Goal: Task Accomplishment & Management: Complete application form

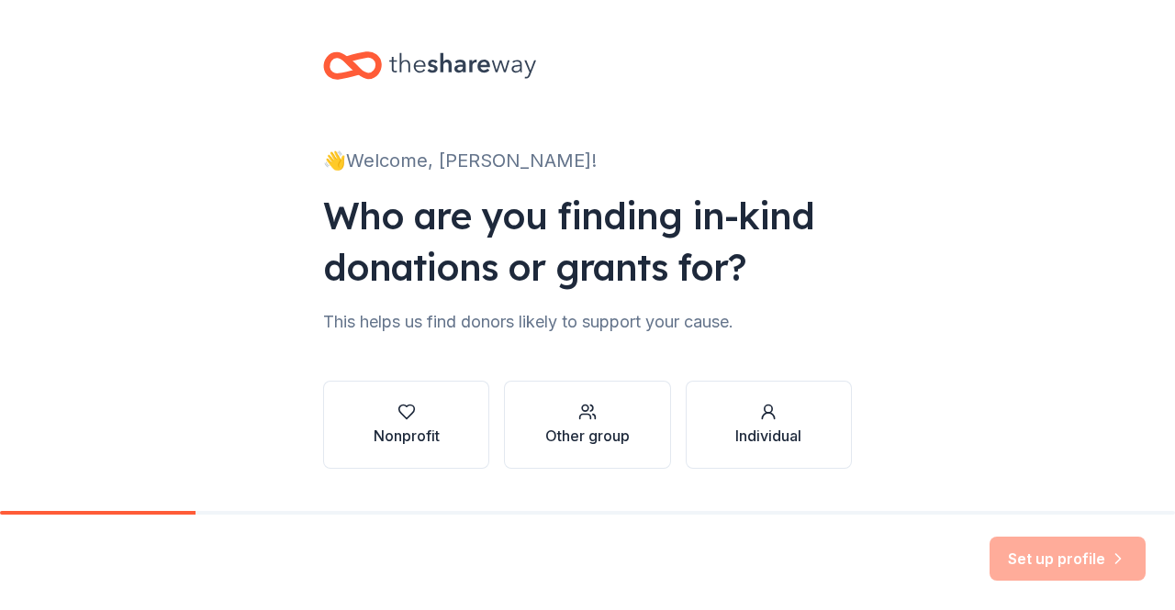
scroll to position [46, 0]
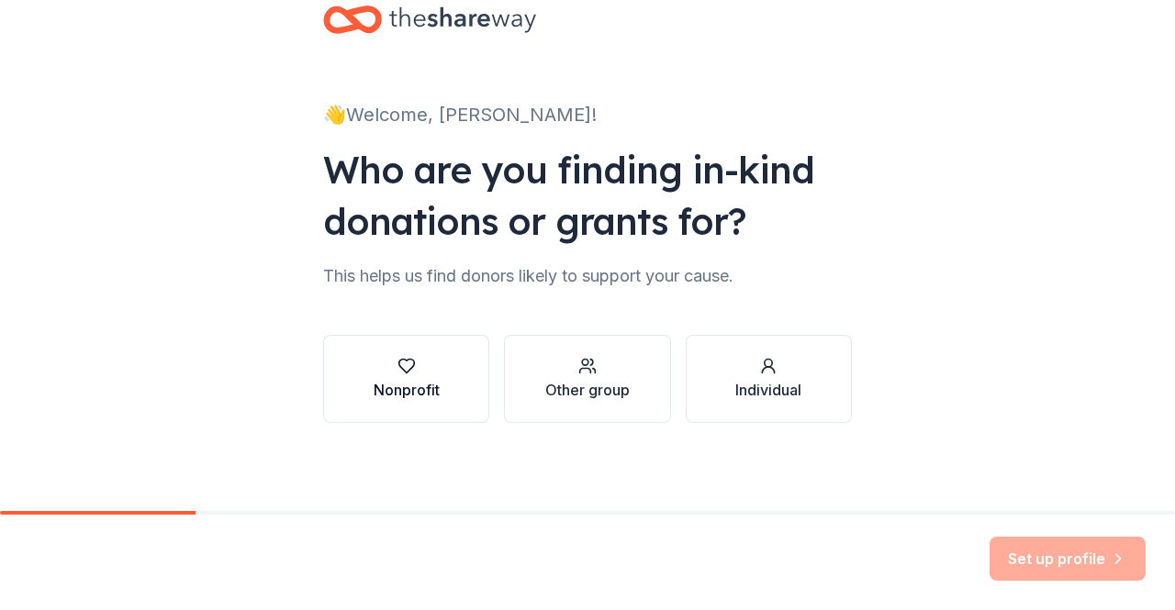
click at [419, 370] on div "button" at bounding box center [407, 366] width 66 height 18
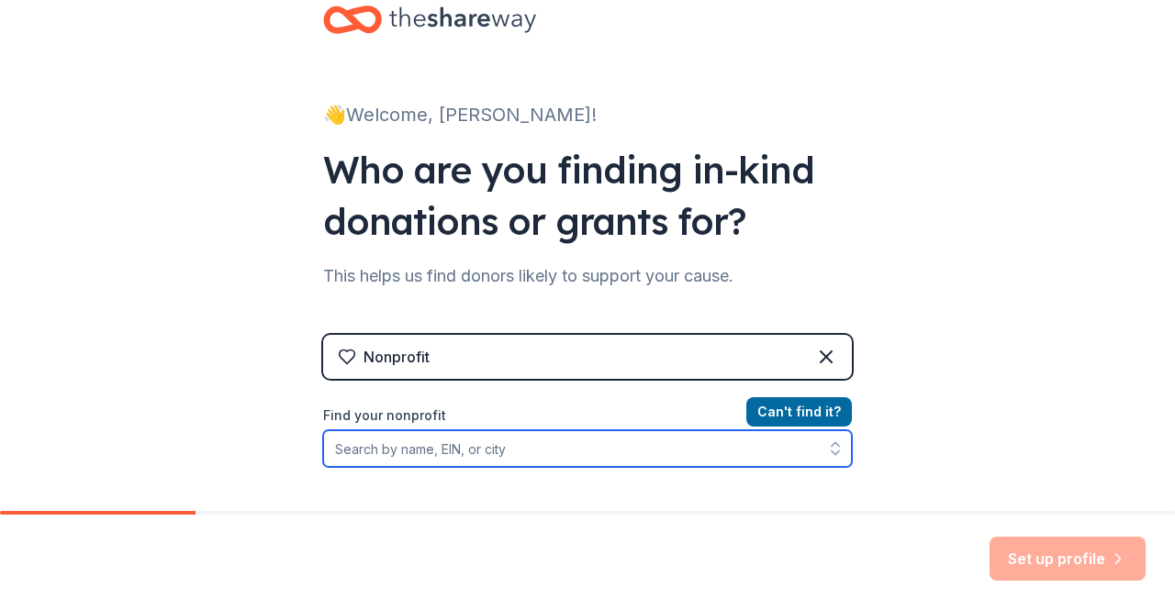
click at [551, 453] on input "Find your nonprofit" at bounding box center [587, 449] width 529 height 37
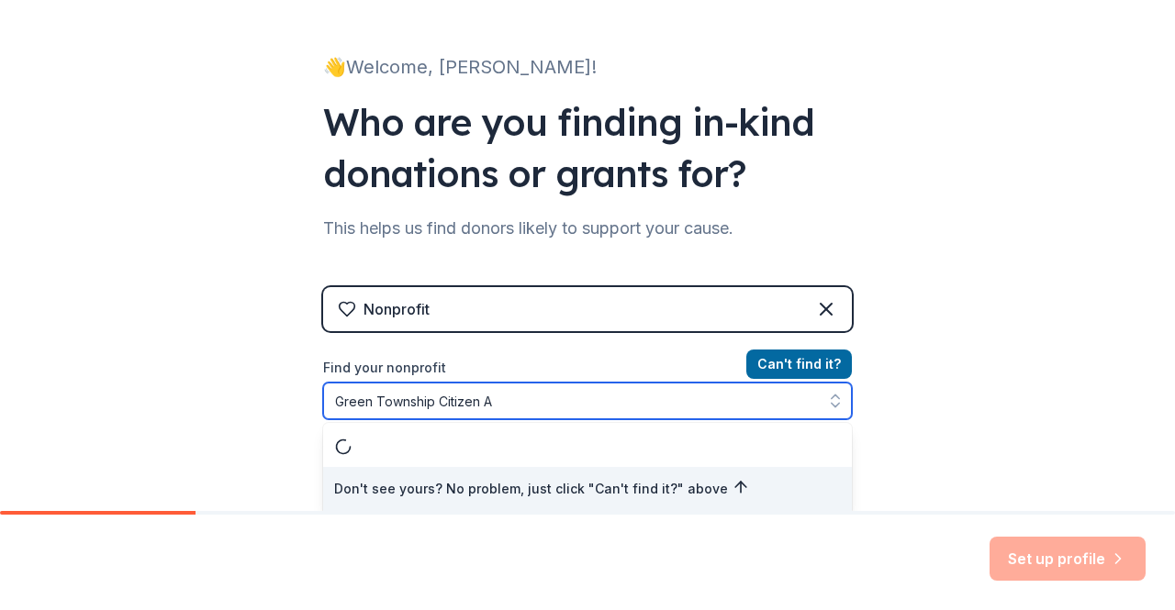
type input "Green Township Citizen"
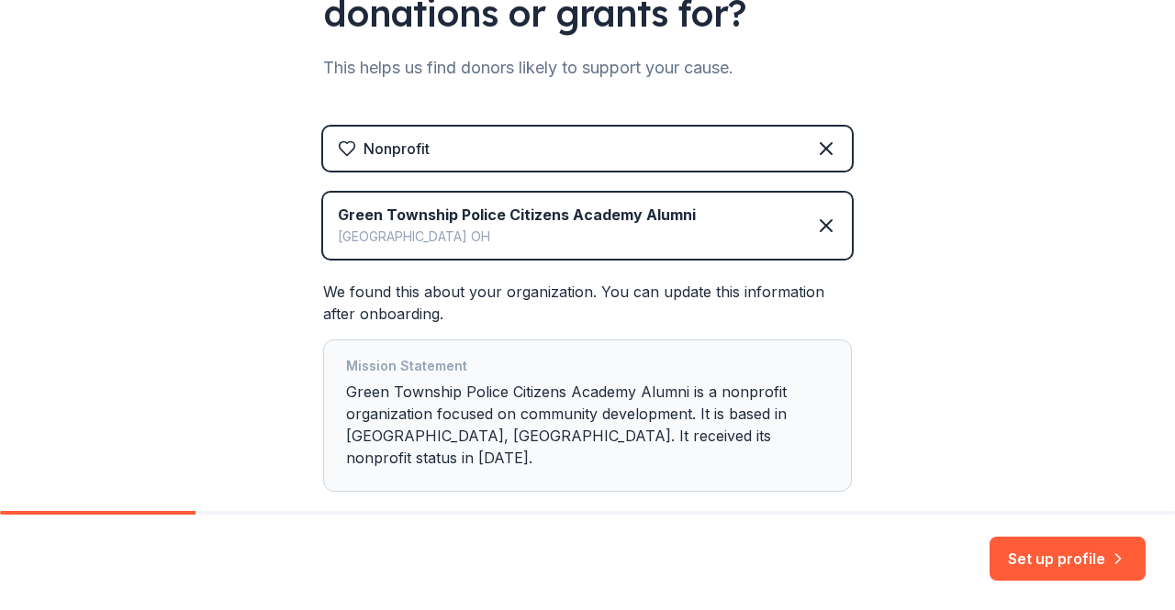
scroll to position [337, 0]
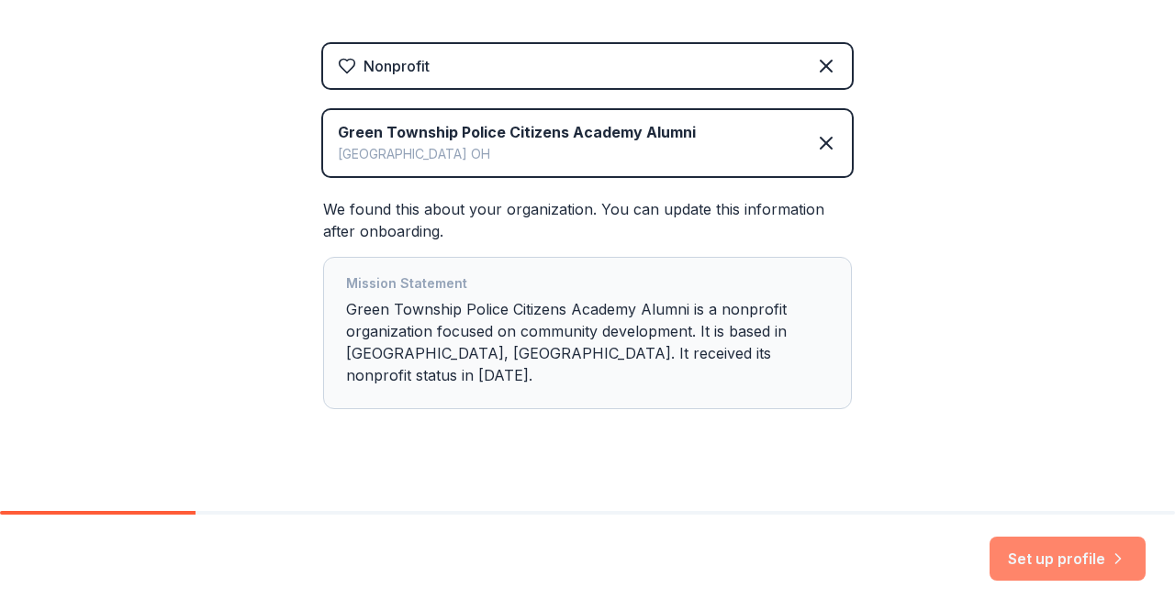
click at [1051, 570] on button "Set up profile" at bounding box center [1068, 559] width 156 height 44
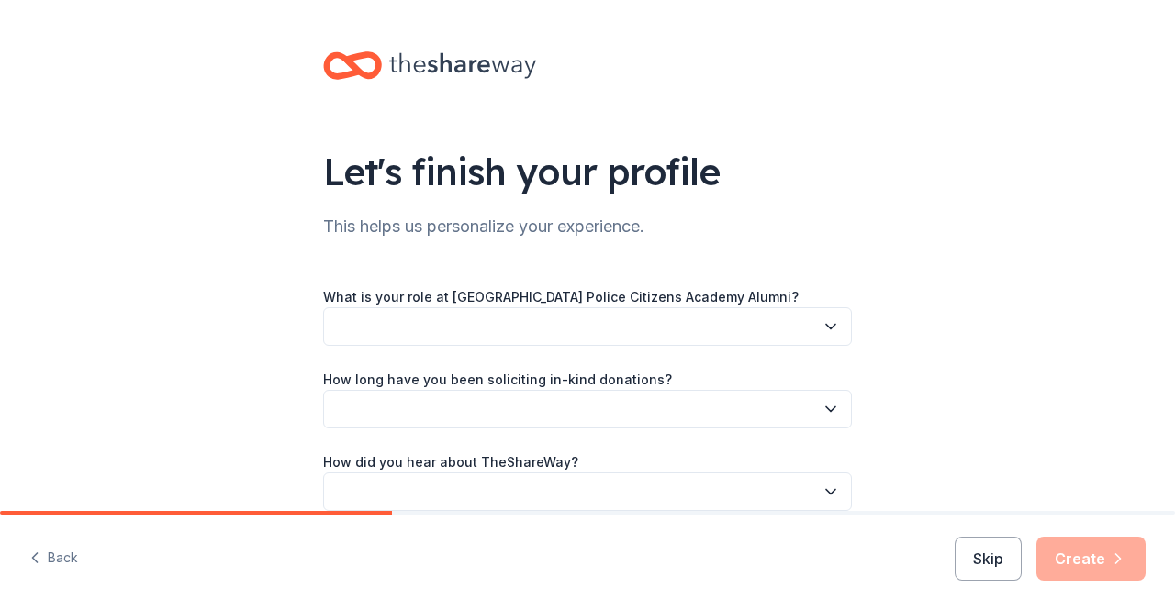
click at [650, 320] on button "button" at bounding box center [587, 327] width 529 height 39
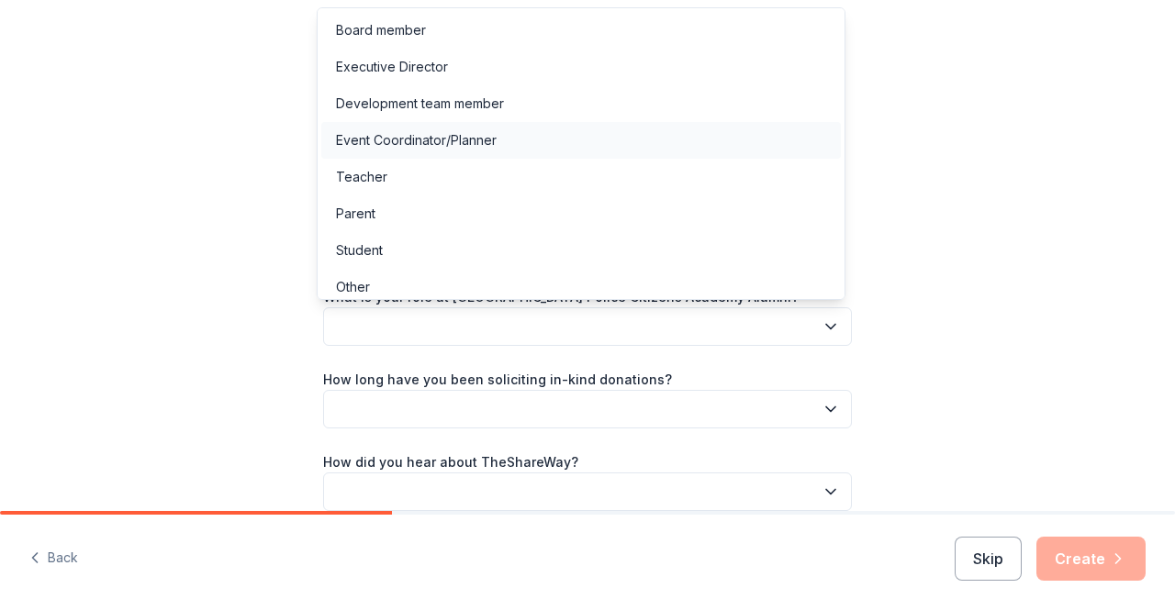
click at [373, 146] on div "Event Coordinator/Planner" at bounding box center [416, 140] width 161 height 22
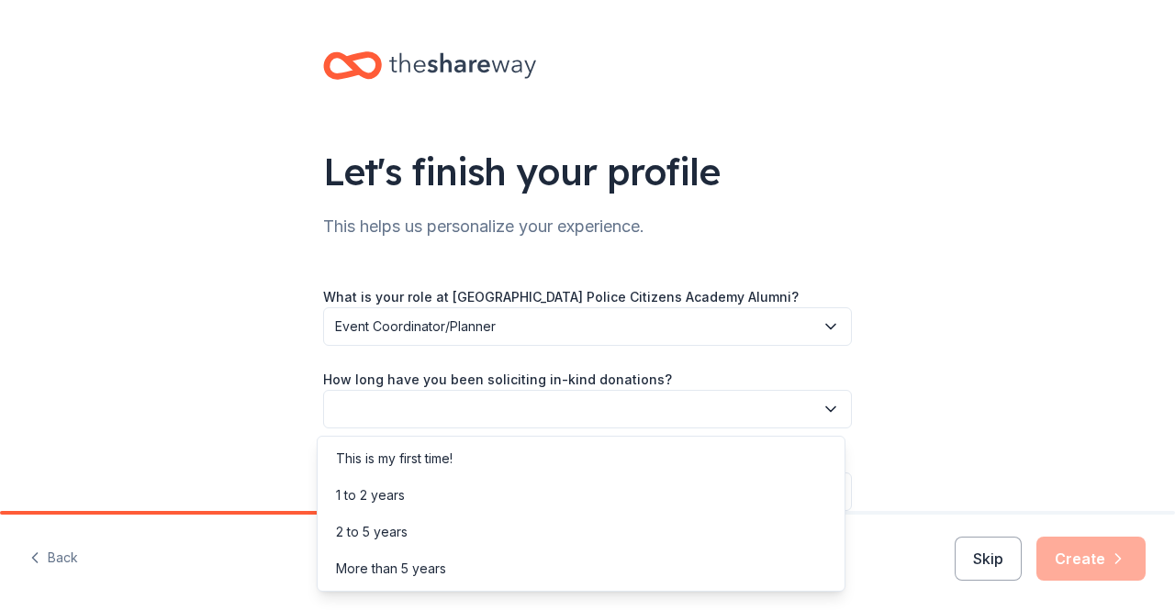
click at [546, 405] on button "button" at bounding box center [587, 409] width 529 height 39
click at [490, 467] on div "This is my first time!" at bounding box center [581, 459] width 520 height 37
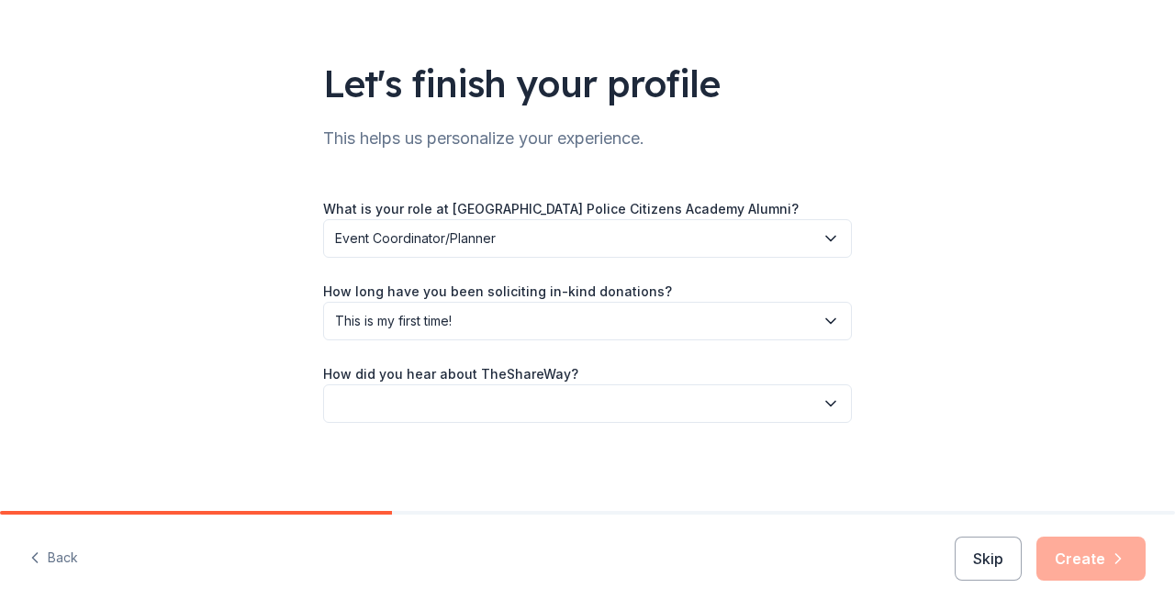
scroll to position [87, 0]
click at [674, 401] on button "button" at bounding box center [587, 405] width 529 height 39
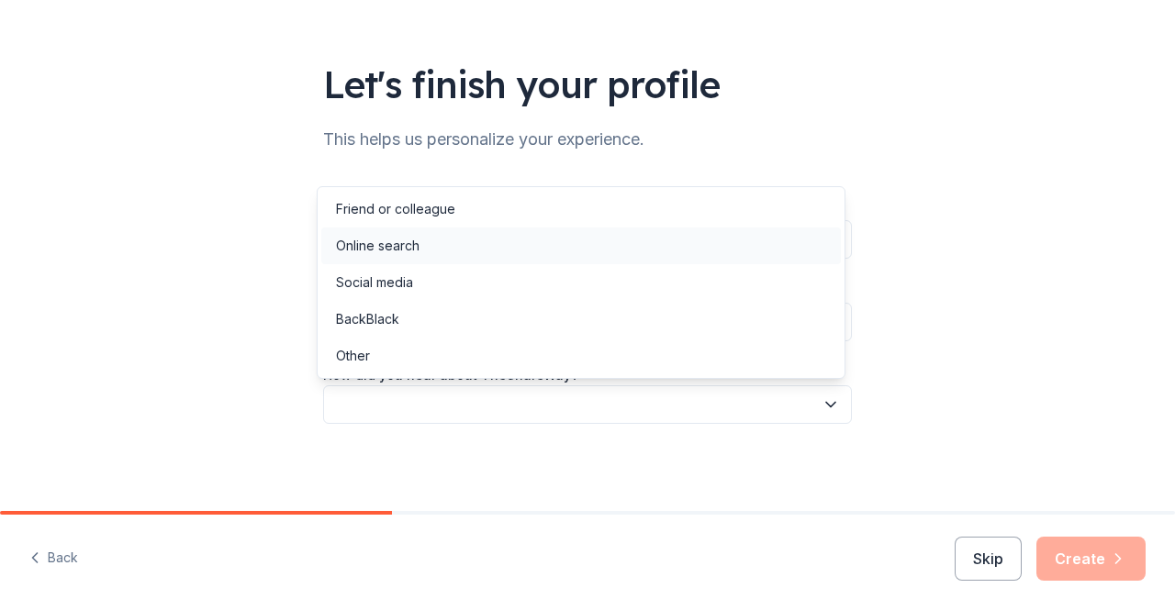
click at [493, 243] on div "Online search" at bounding box center [581, 246] width 520 height 37
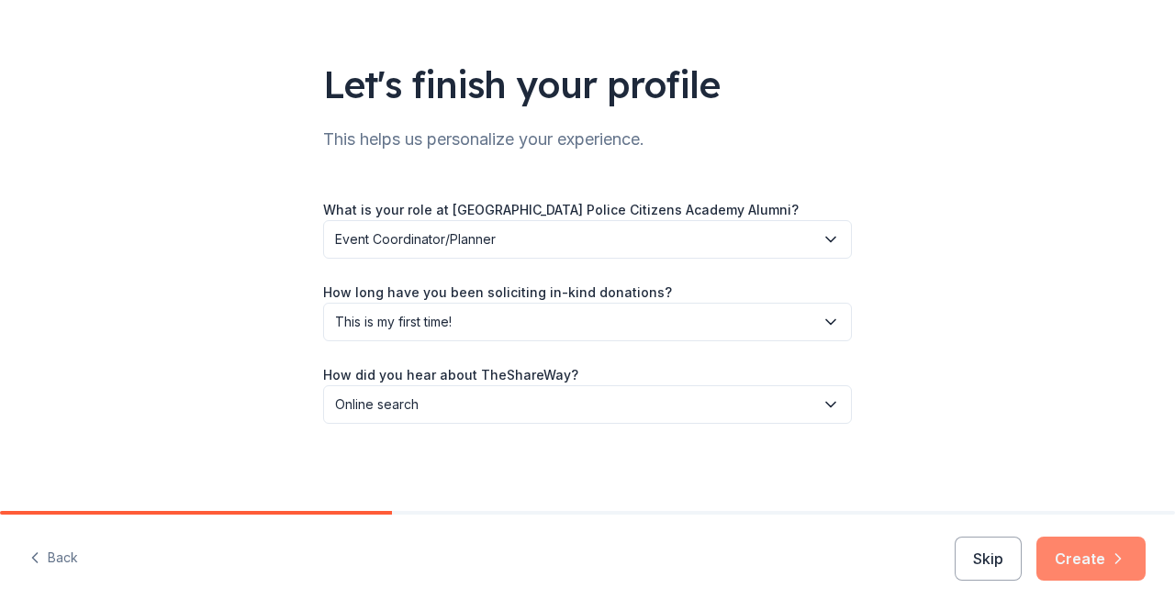
click at [1092, 558] on button "Create" at bounding box center [1090, 559] width 109 height 44
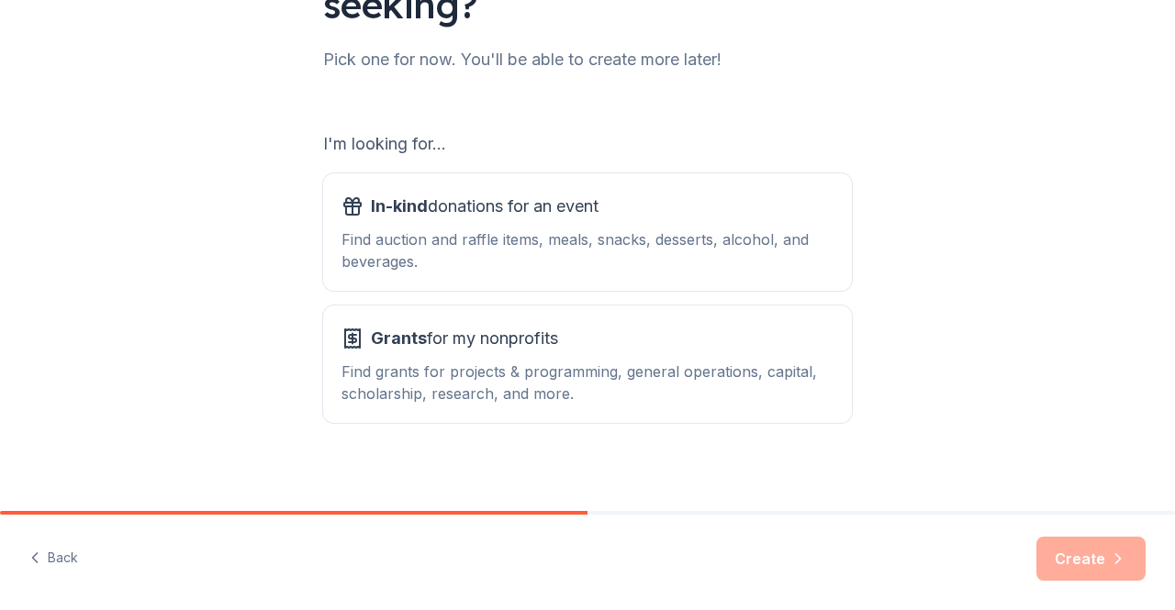
scroll to position [222, 0]
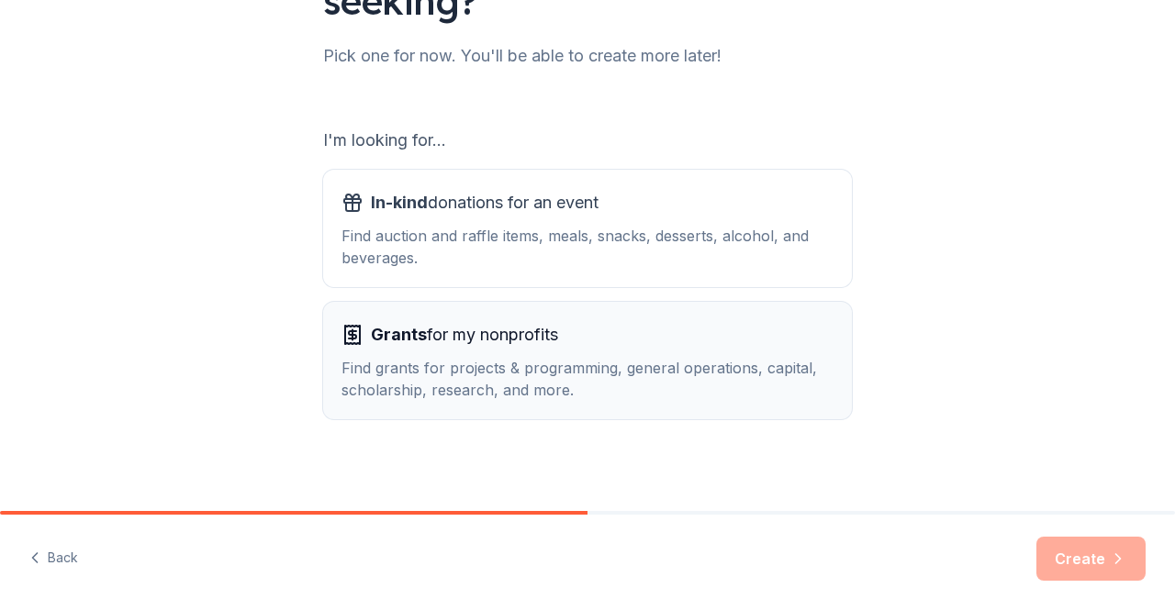
click at [499, 350] on div "Grants for my nonprofits Find grants for projects & programming, general operat…" at bounding box center [587, 360] width 492 height 81
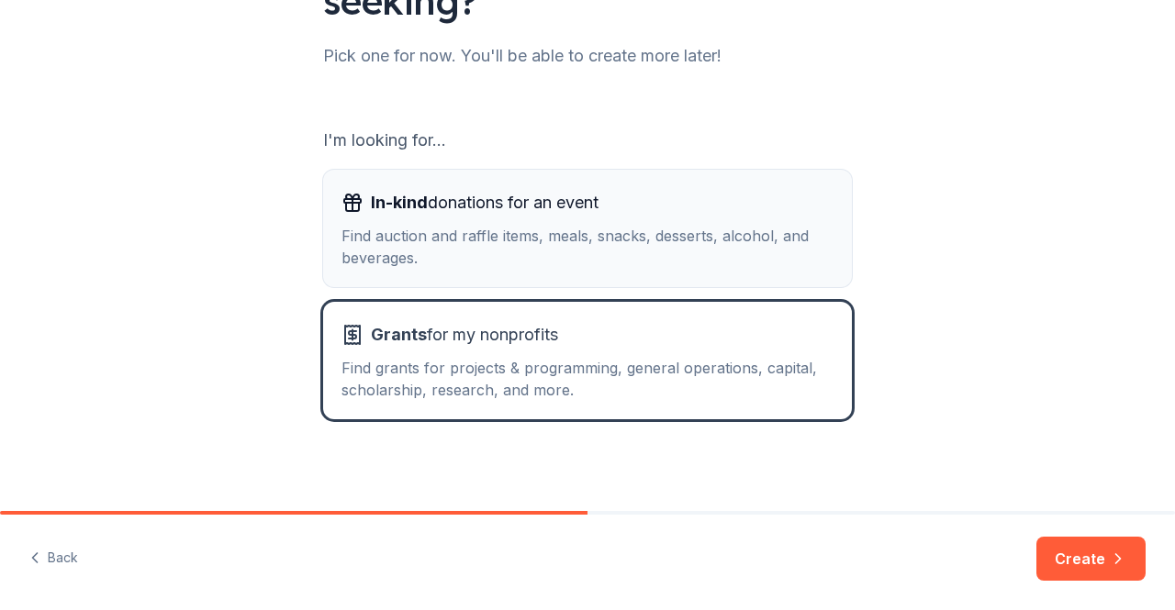
click at [466, 216] on span "In-kind donations for an event" at bounding box center [485, 202] width 228 height 29
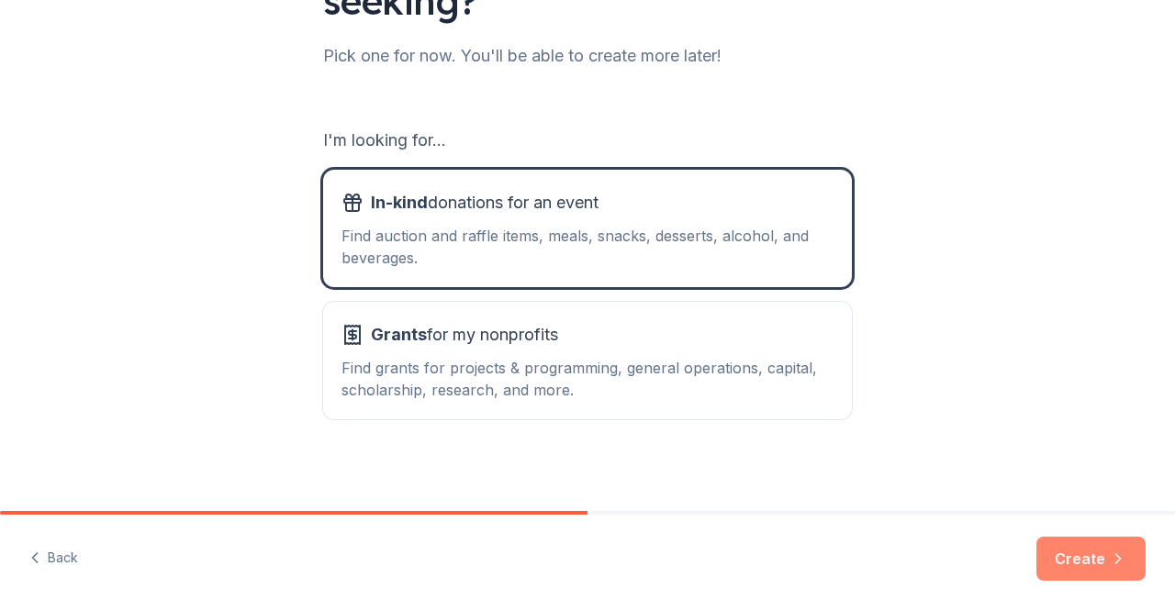
click at [1086, 565] on button "Create" at bounding box center [1090, 559] width 109 height 44
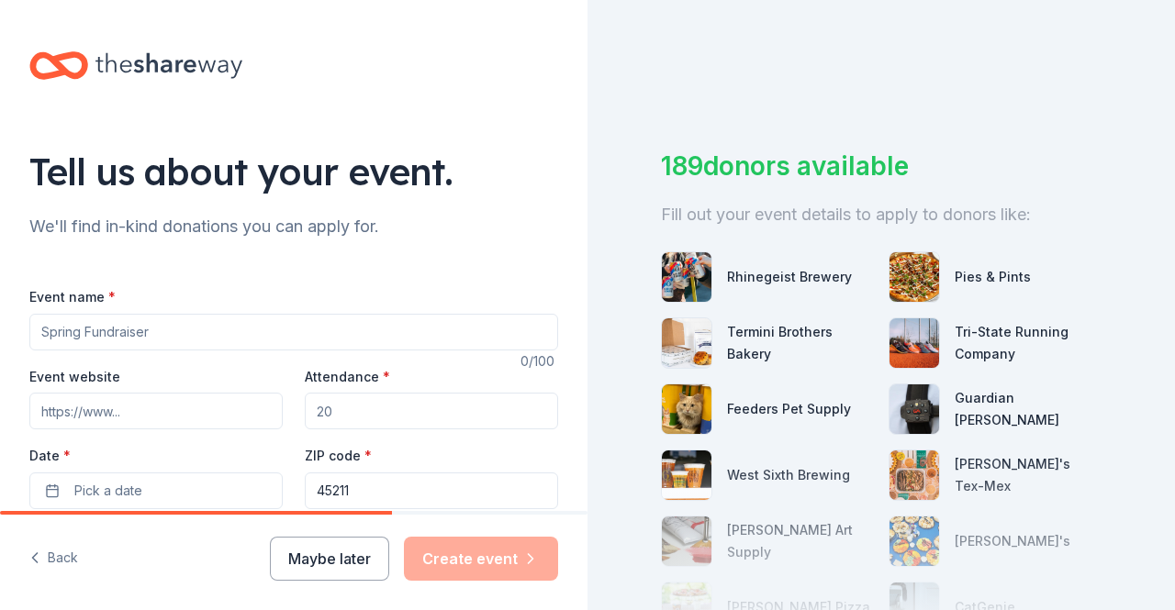
click at [158, 335] on input "Event name *" at bounding box center [293, 332] width 529 height 37
type input "Green Township Police Citizen Academy Golf Outing"
click at [210, 421] on input "Event website" at bounding box center [155, 411] width 253 height 37
paste input "https://www.greentwp.org/citizens-police-academy"
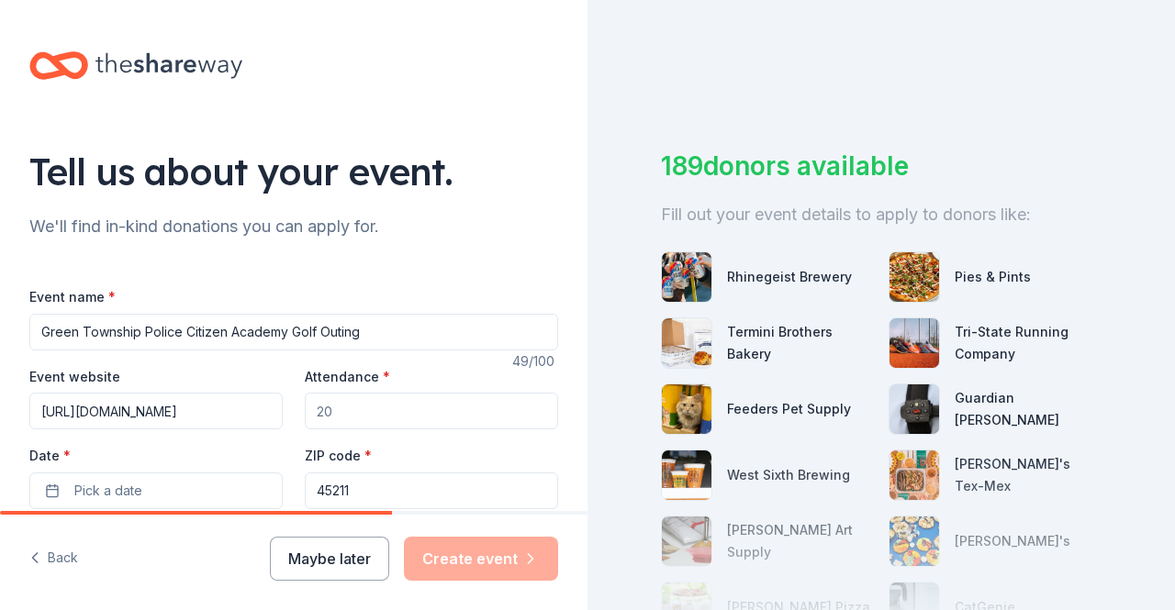
type input "https://www.greentwp.org/citizens-police-academy"
click at [412, 410] on input "Attendance *" at bounding box center [431, 411] width 253 height 37
drag, startPoint x: 412, startPoint y: 410, endPoint x: 313, endPoint y: 404, distance: 99.3
click at [313, 404] on input "Attendance *" at bounding box center [431, 411] width 253 height 37
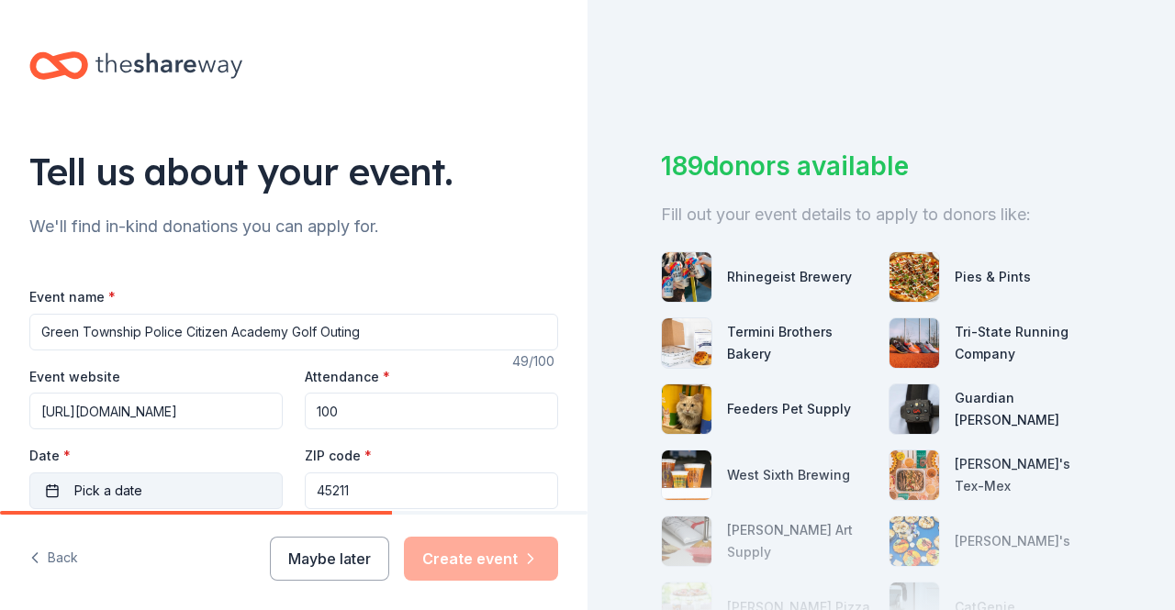
type input "100"
click at [212, 480] on button "Pick a date" at bounding box center [155, 491] width 253 height 37
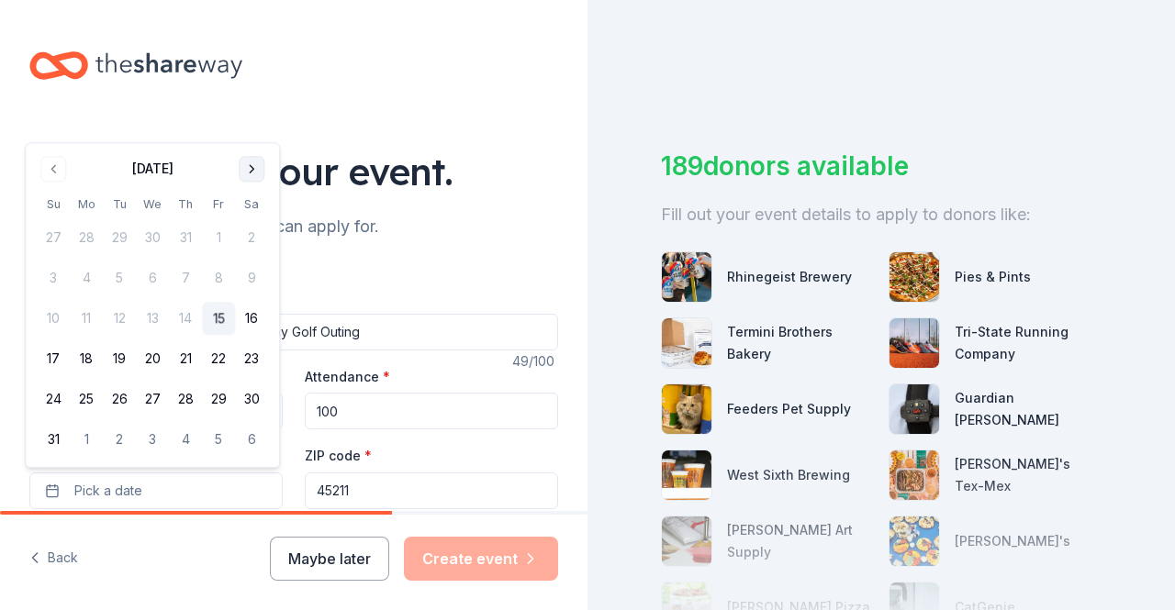
click at [252, 162] on button "Go to next month" at bounding box center [252, 169] width 26 height 26
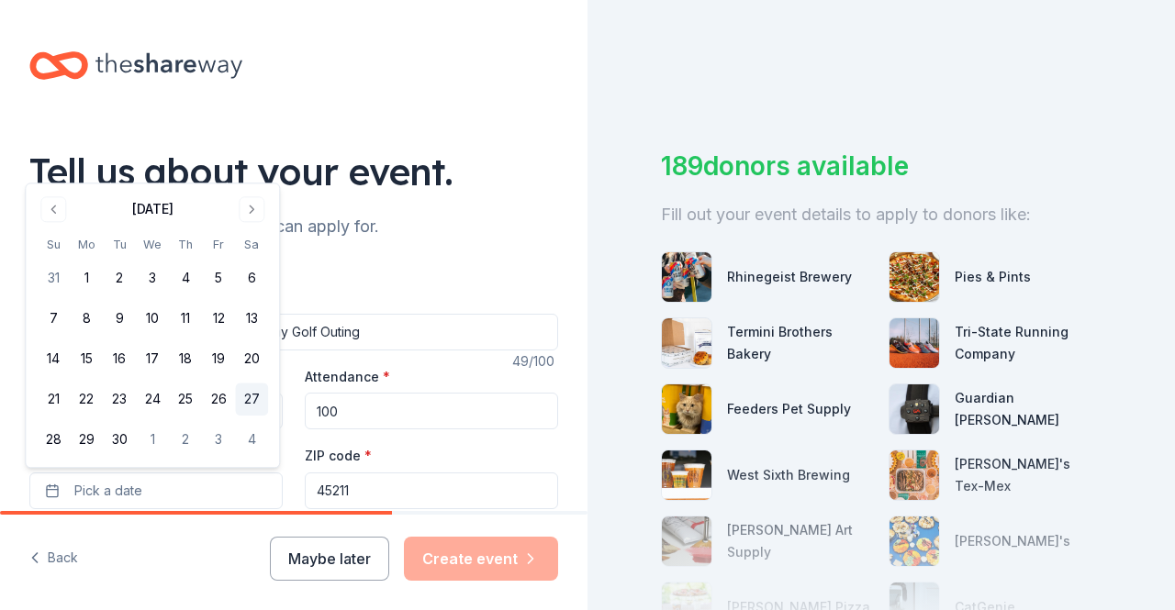
click at [253, 398] on button "27" at bounding box center [251, 400] width 33 height 33
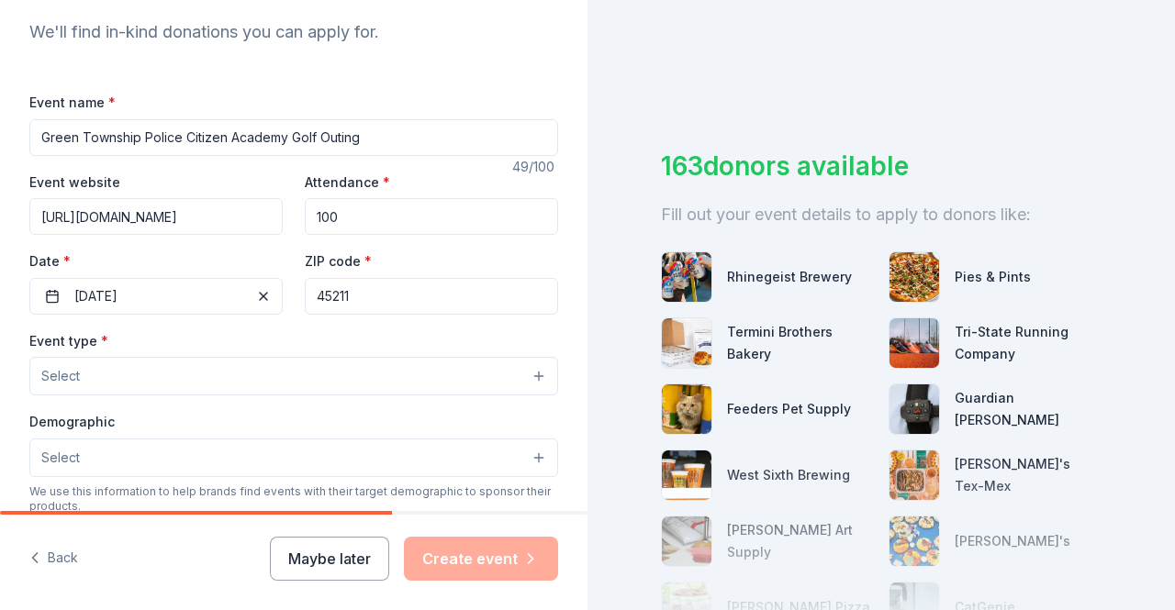
scroll to position [206, 0]
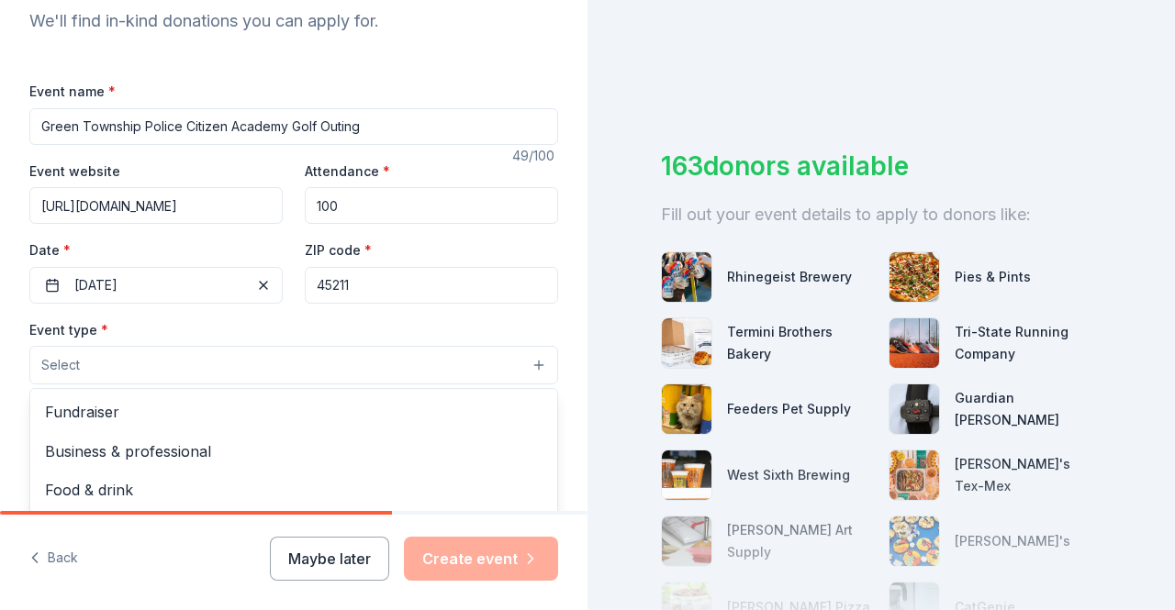
click at [362, 358] on button "Select" at bounding box center [293, 365] width 529 height 39
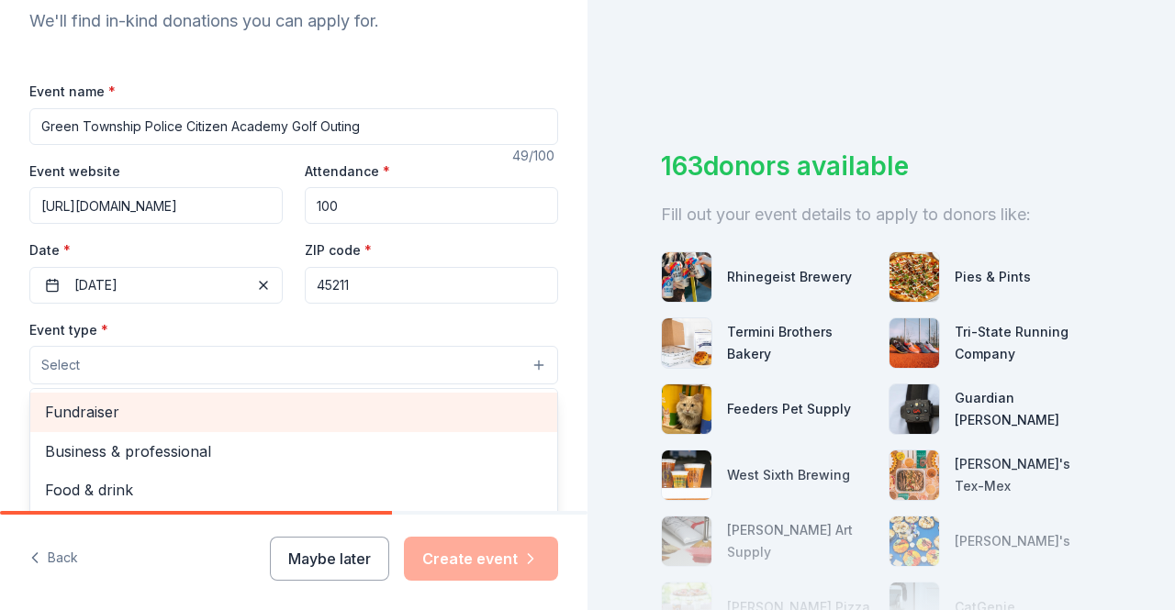
click at [294, 400] on span "Fundraiser" at bounding box center [294, 412] width 498 height 24
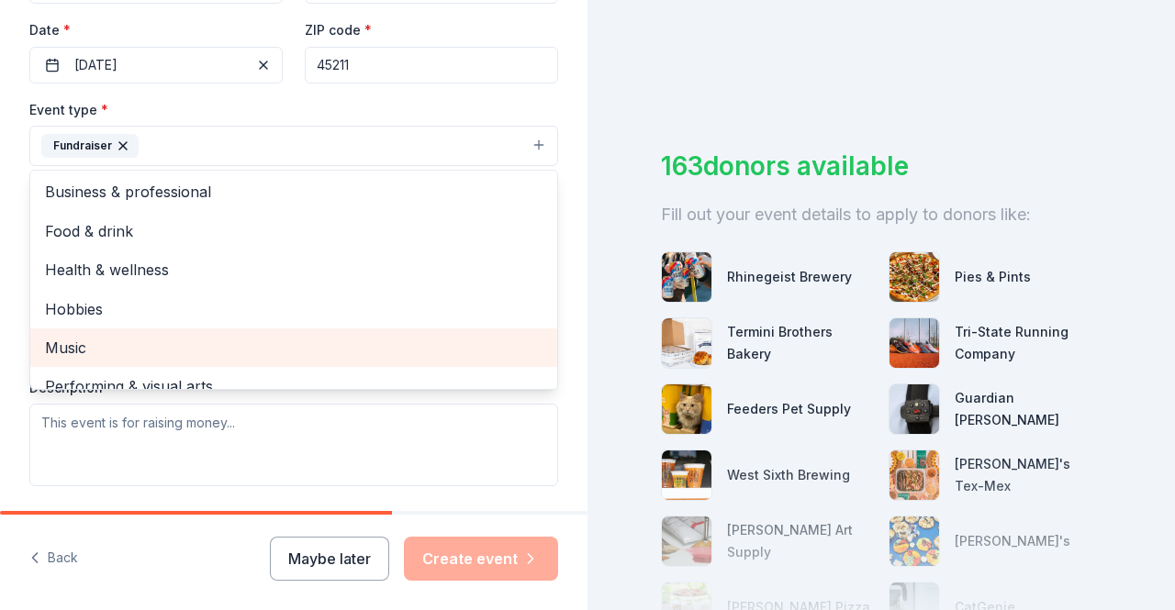
scroll to position [22, 0]
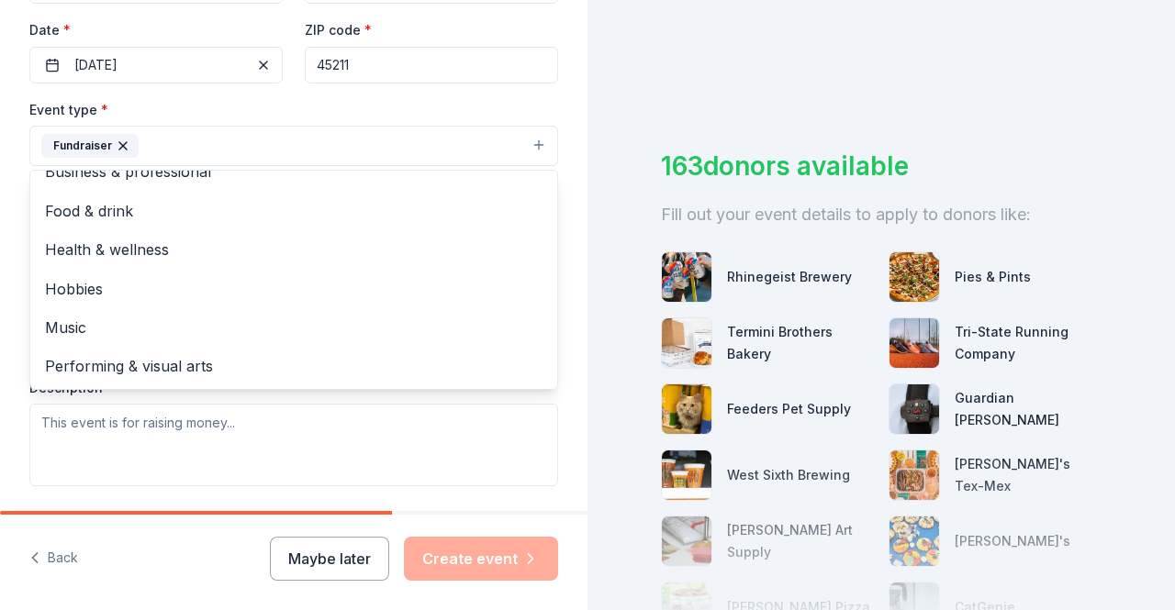
click at [562, 412] on div "Tell us about your event. We'll find in-kind donations you can apply for. Event…" at bounding box center [294, 186] width 588 height 1224
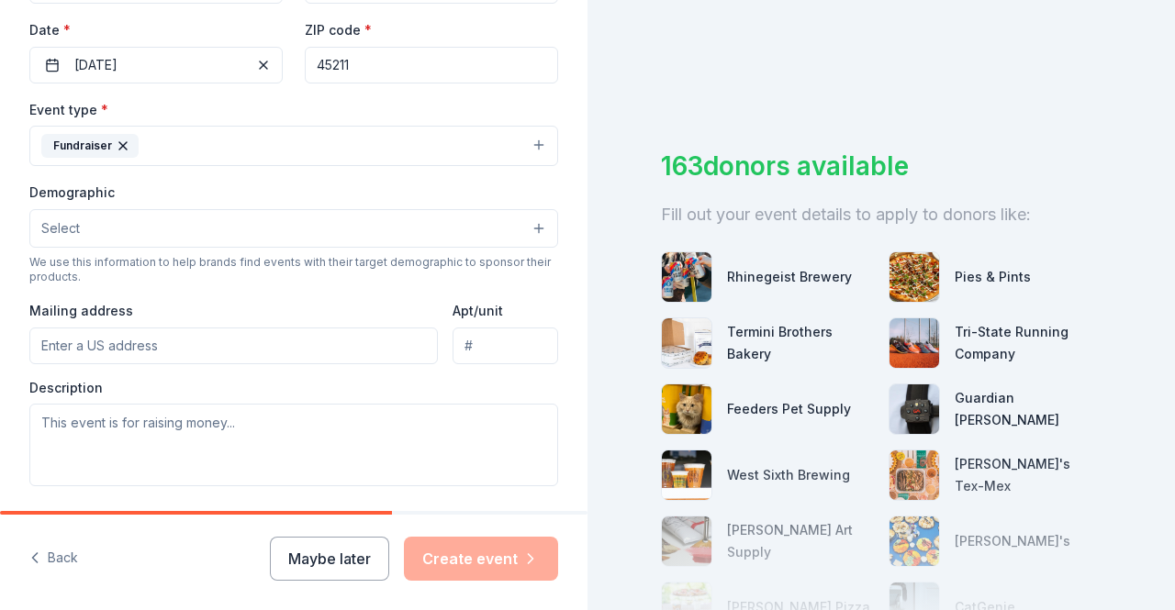
click at [333, 341] on input "Mailing address" at bounding box center [233, 346] width 409 height 37
type input "5945 Cottontail Ct"
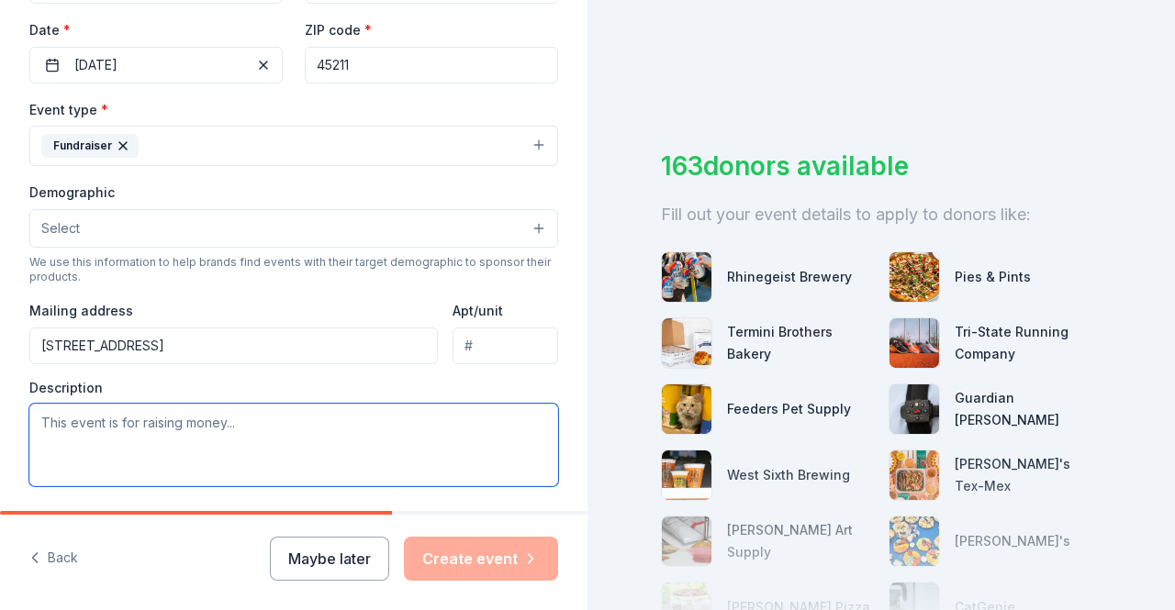
click at [367, 414] on textarea at bounding box center [293, 445] width 529 height 83
paste textarea "Dear [PERSON_NAME] I’m reaching out on behalf of the Green Township Police Citi…"
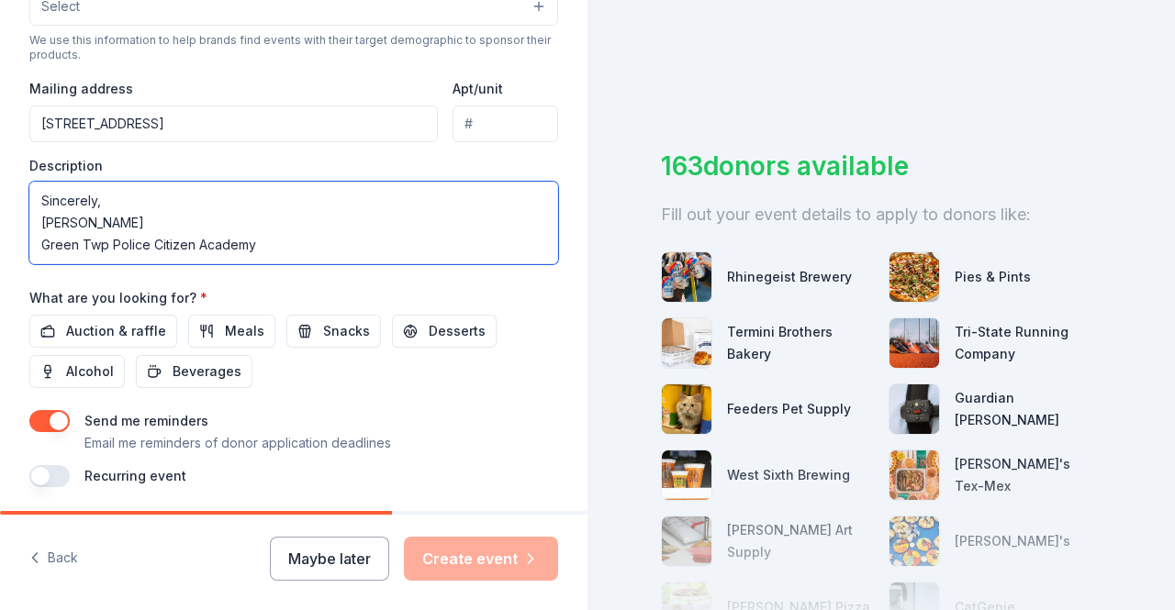
scroll to position [649, 0]
type textarea "Dear [PERSON_NAME] I’m reaching out on behalf of the Green Township Police Citi…"
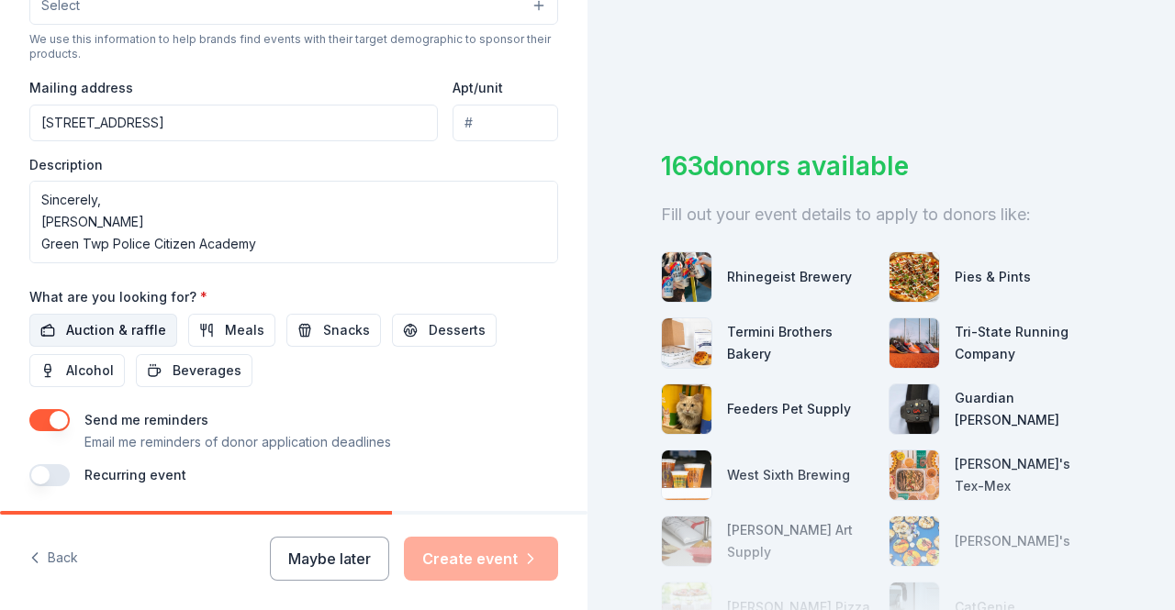
click at [88, 319] on span "Auction & raffle" at bounding box center [116, 330] width 100 height 22
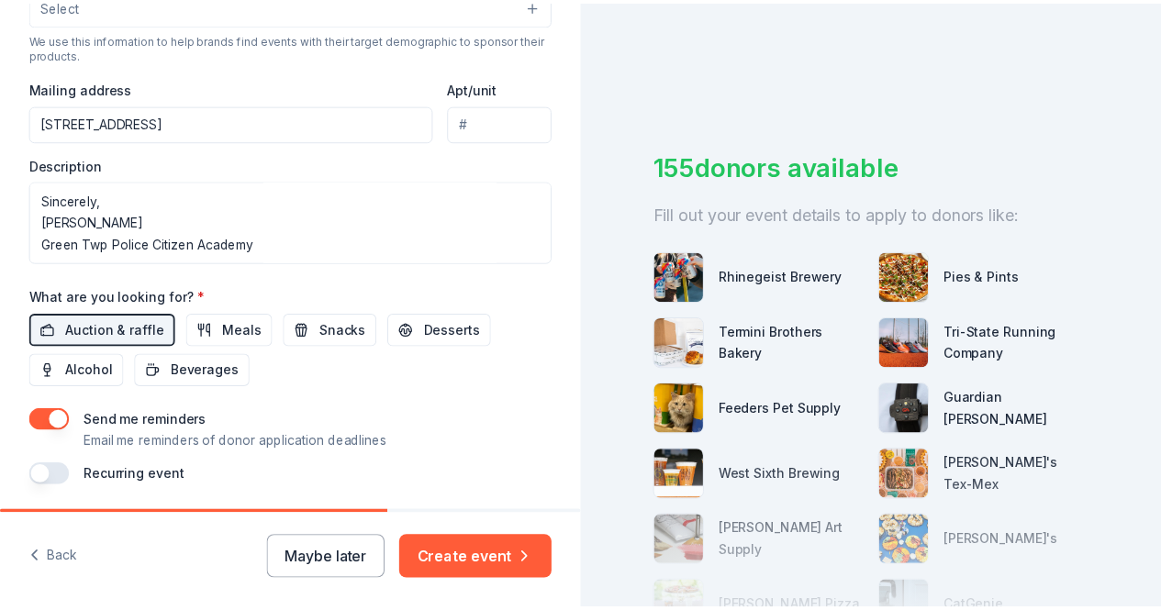
scroll to position [707, 0]
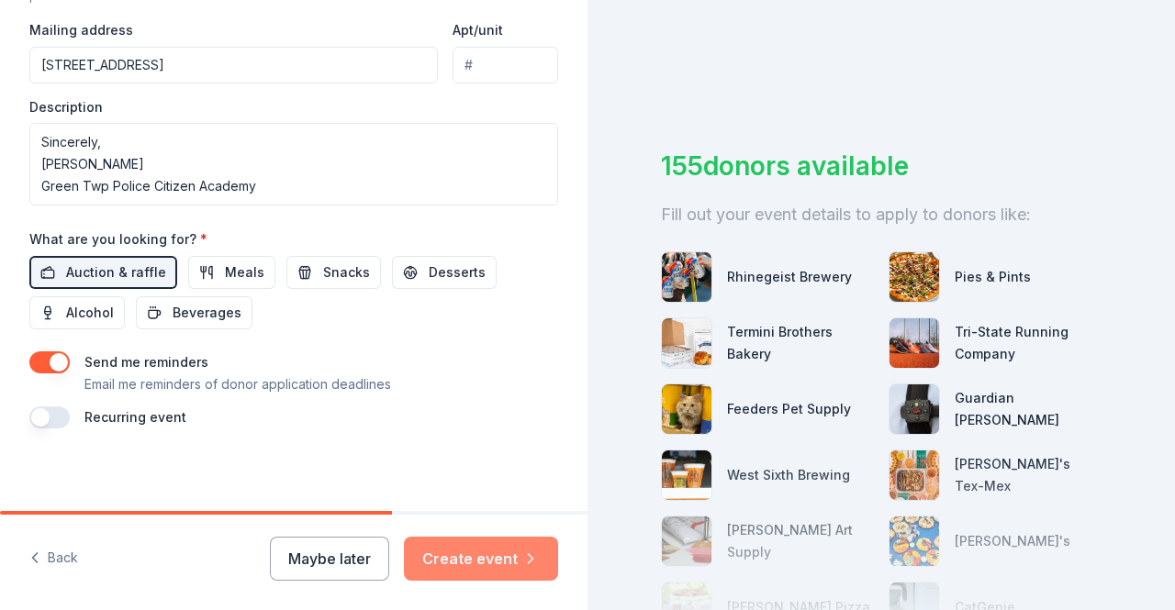
click at [516, 564] on button "Create event" at bounding box center [481, 559] width 154 height 44
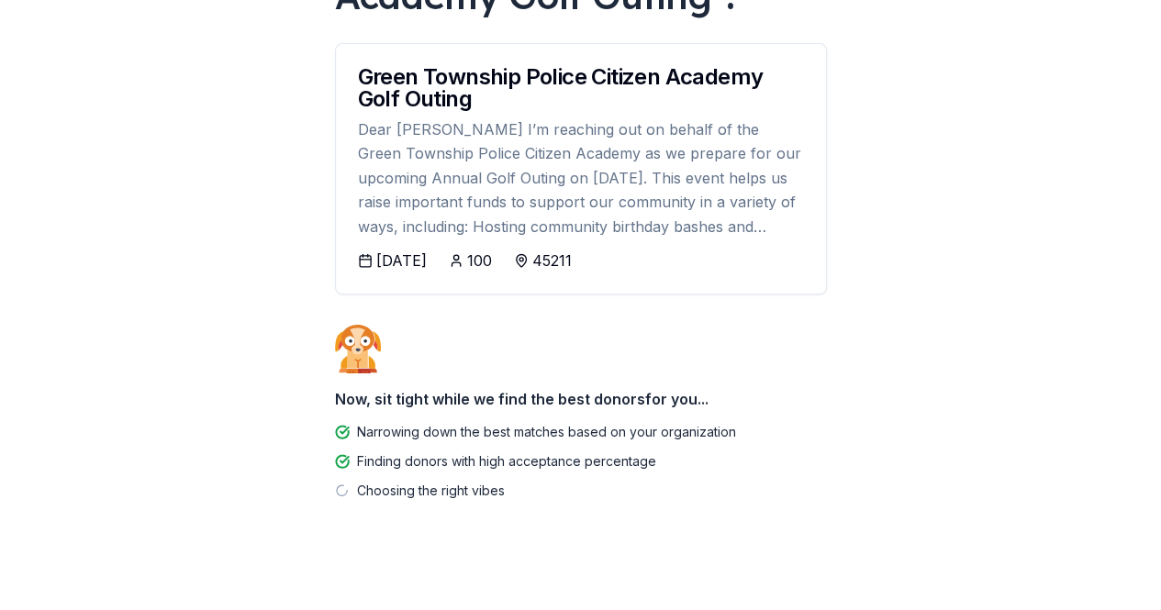
scroll to position [252, 0]
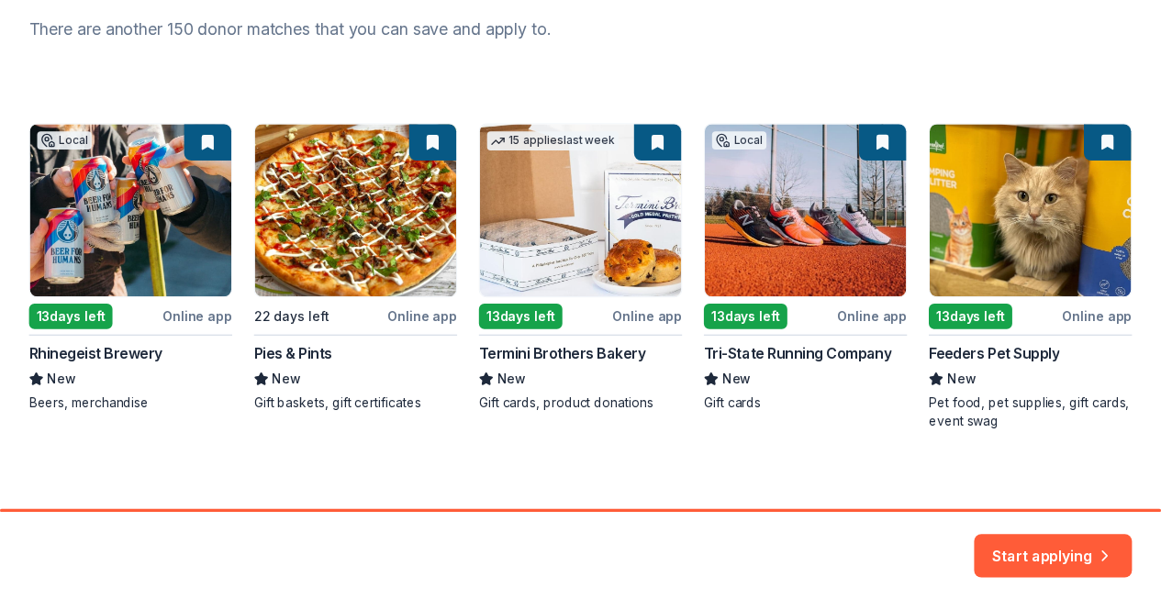
scroll to position [258, 0]
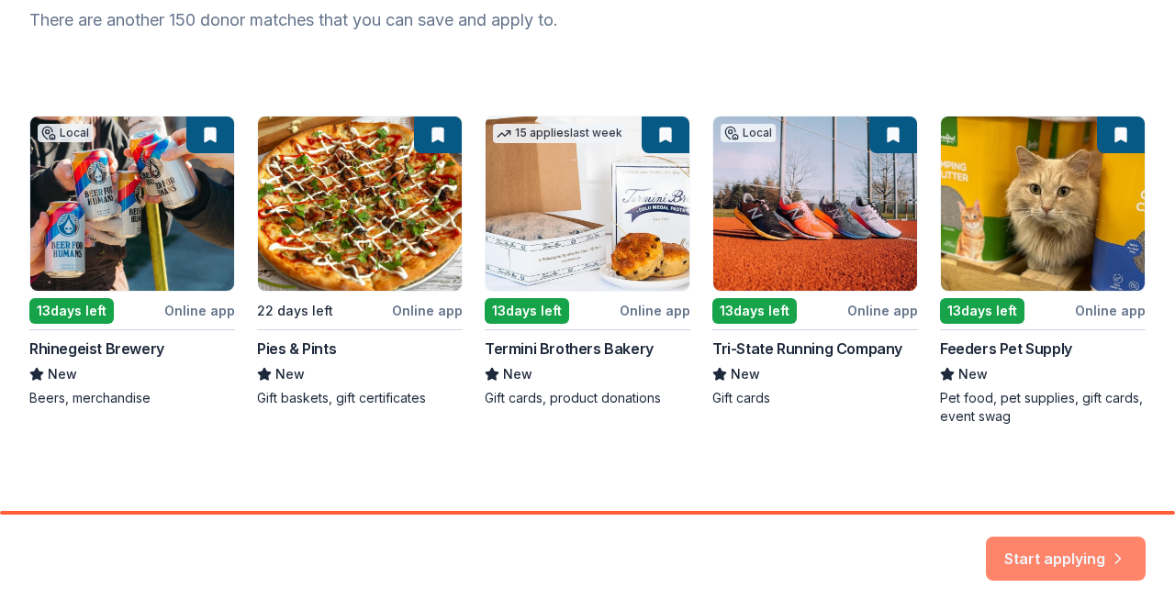
click at [1064, 554] on button "Start applying" at bounding box center [1066, 548] width 160 height 44
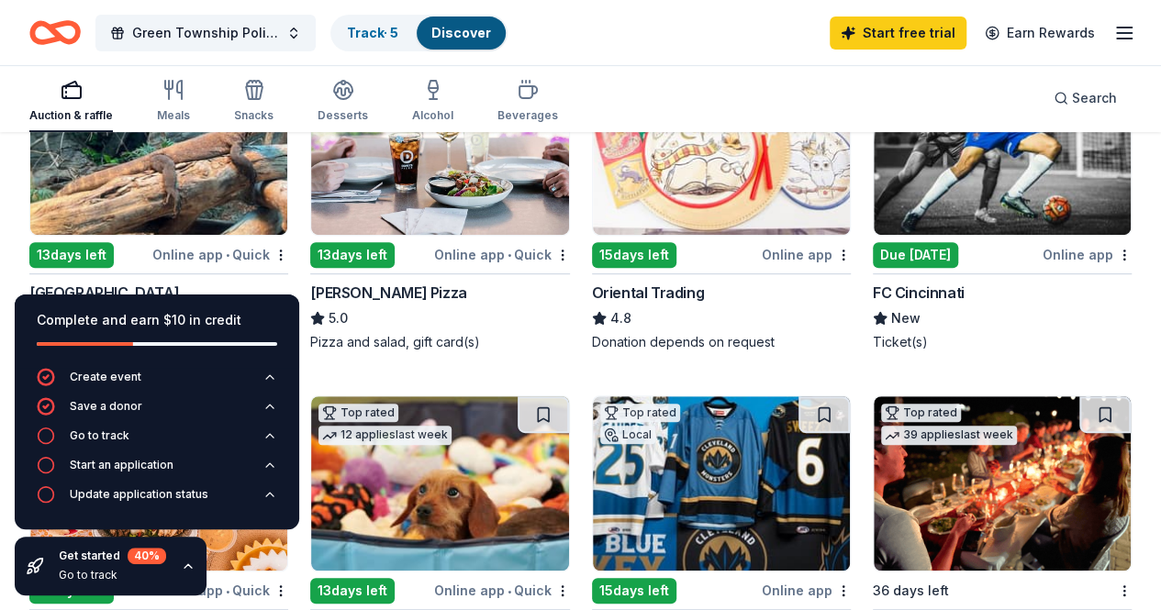
scroll to position [279, 0]
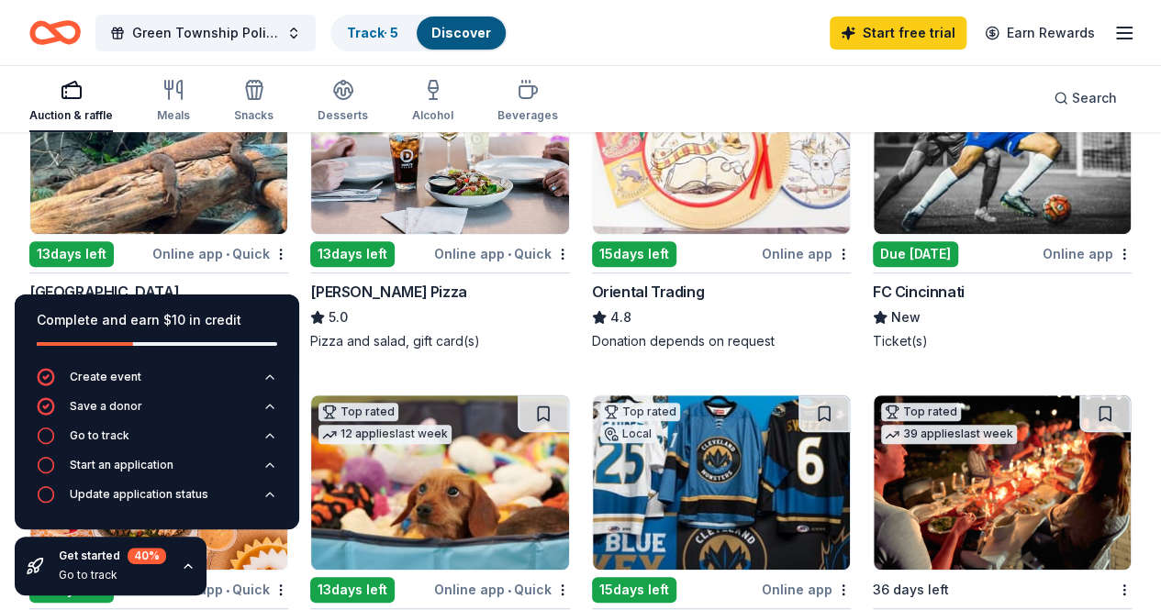
click at [185, 568] on icon "button" at bounding box center [188, 567] width 7 height 4
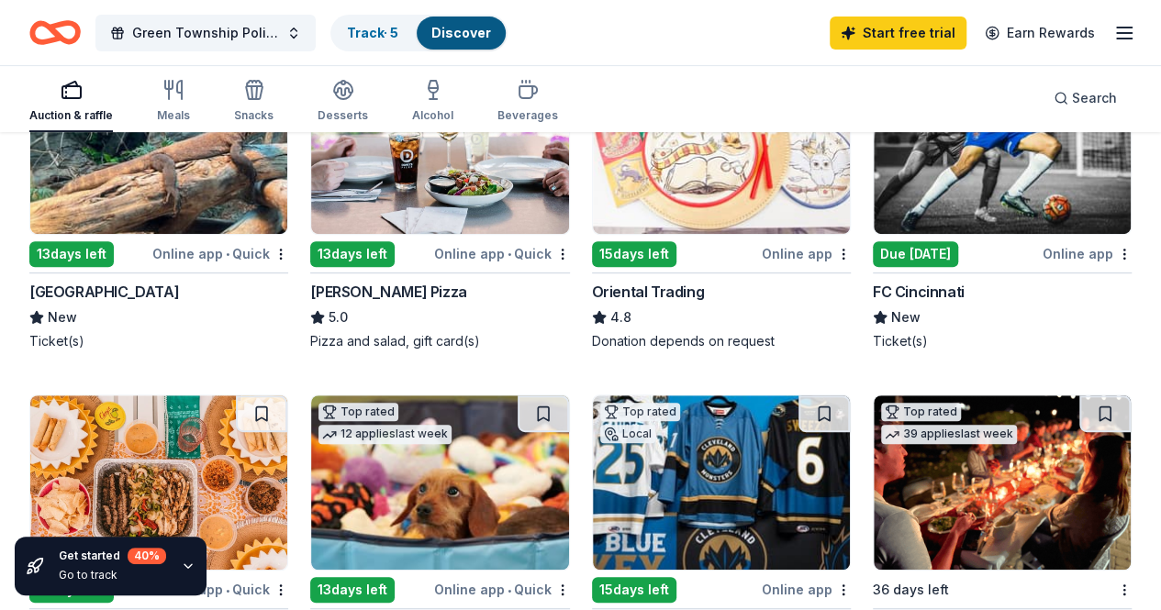
click at [191, 250] on div "Online app • Quick" at bounding box center [220, 253] width 136 height 23
click at [326, 254] on div "13 days left Online app • Quick" at bounding box center [439, 253] width 259 height 23
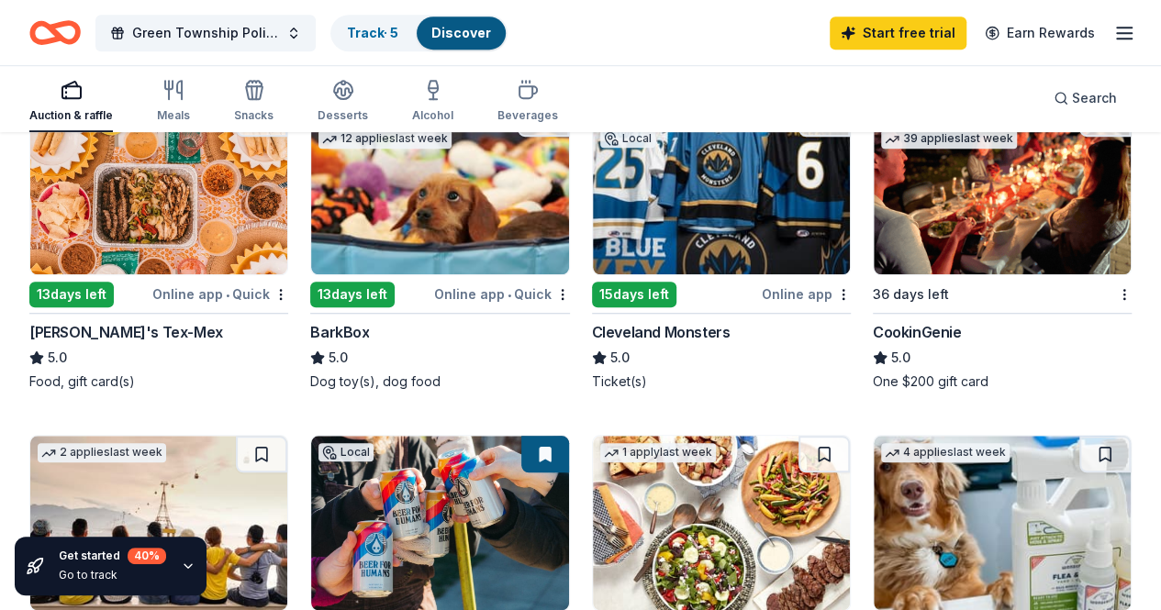
scroll to position [586, 0]
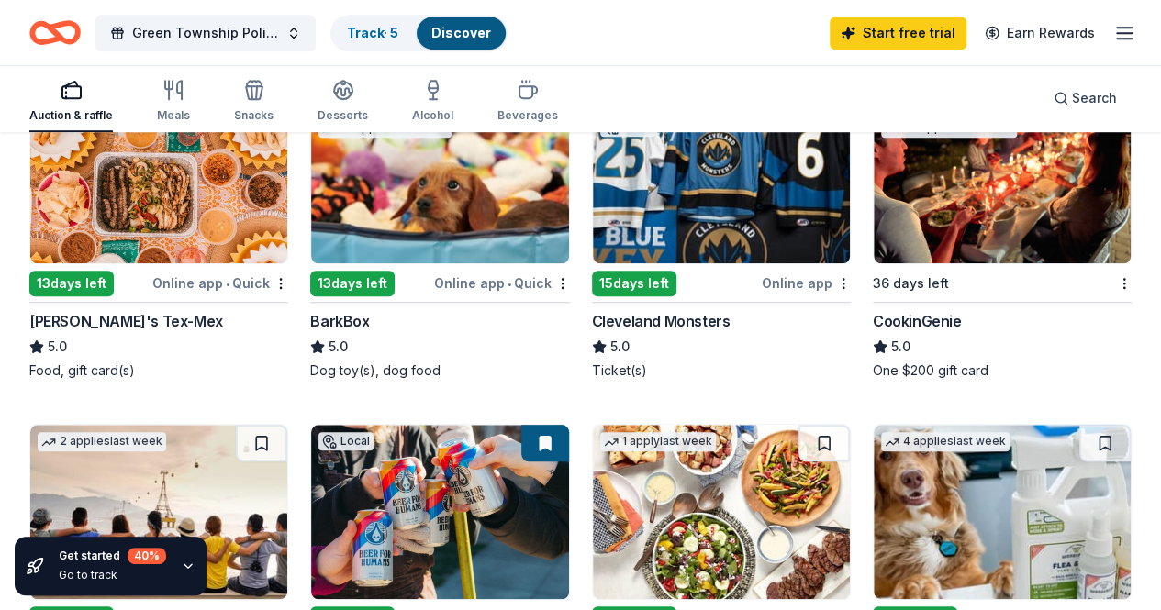
drag, startPoint x: 0, startPoint y: 539, endPoint x: 63, endPoint y: 588, distance: 80.4
click at [2, 601] on div "Get started 40 % Go to track" at bounding box center [157, 566] width 314 height 88
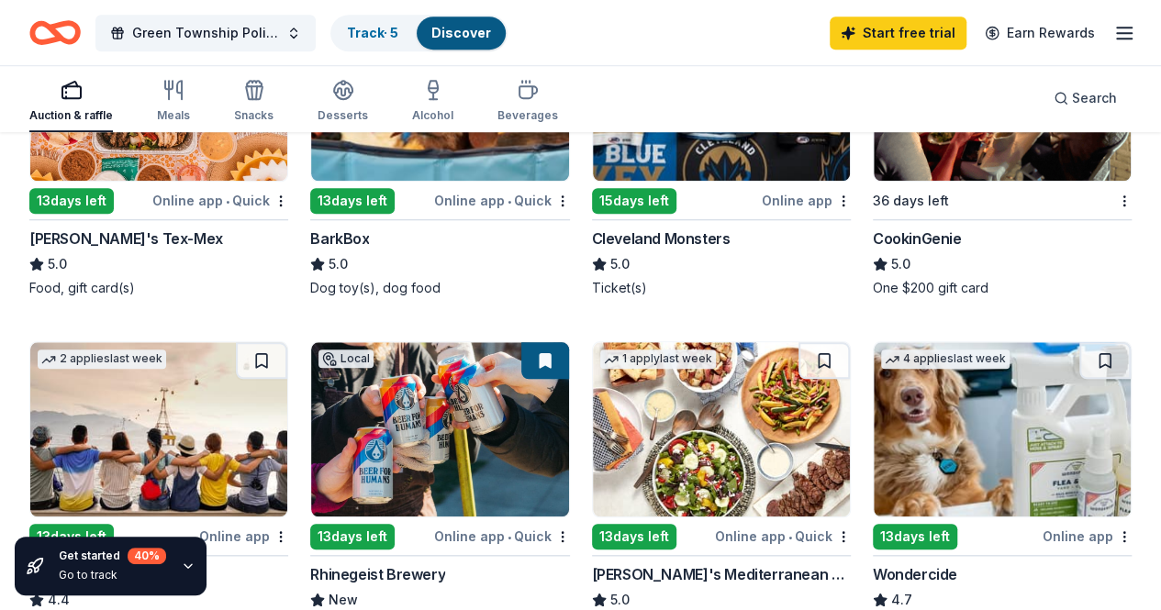
scroll to position [669, 0]
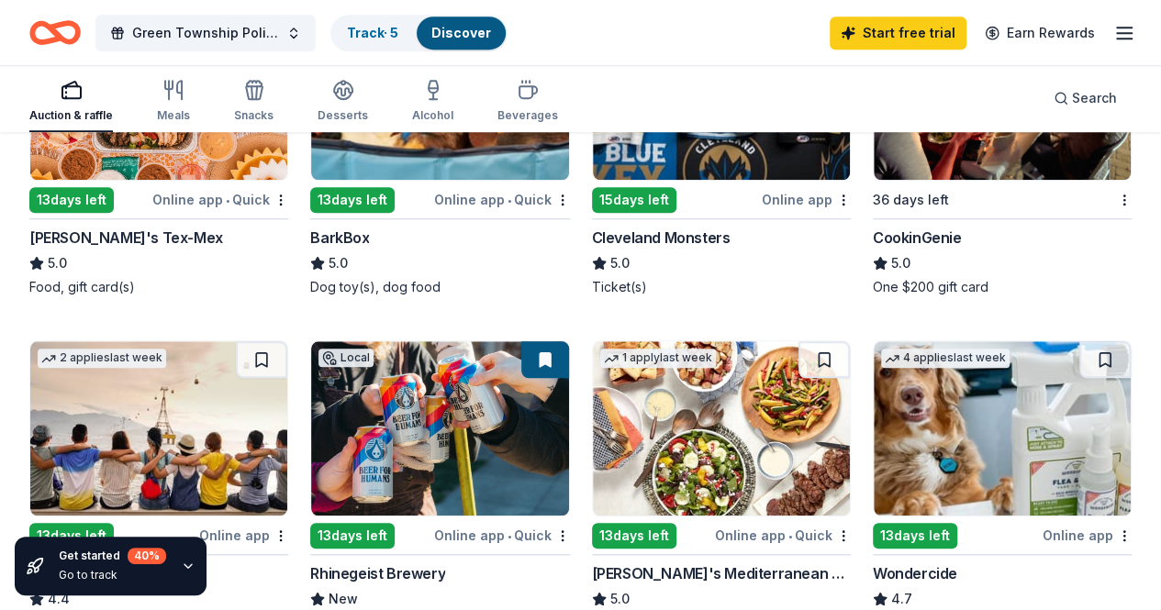
click at [395, 523] on div "13 days left" at bounding box center [352, 536] width 84 height 26
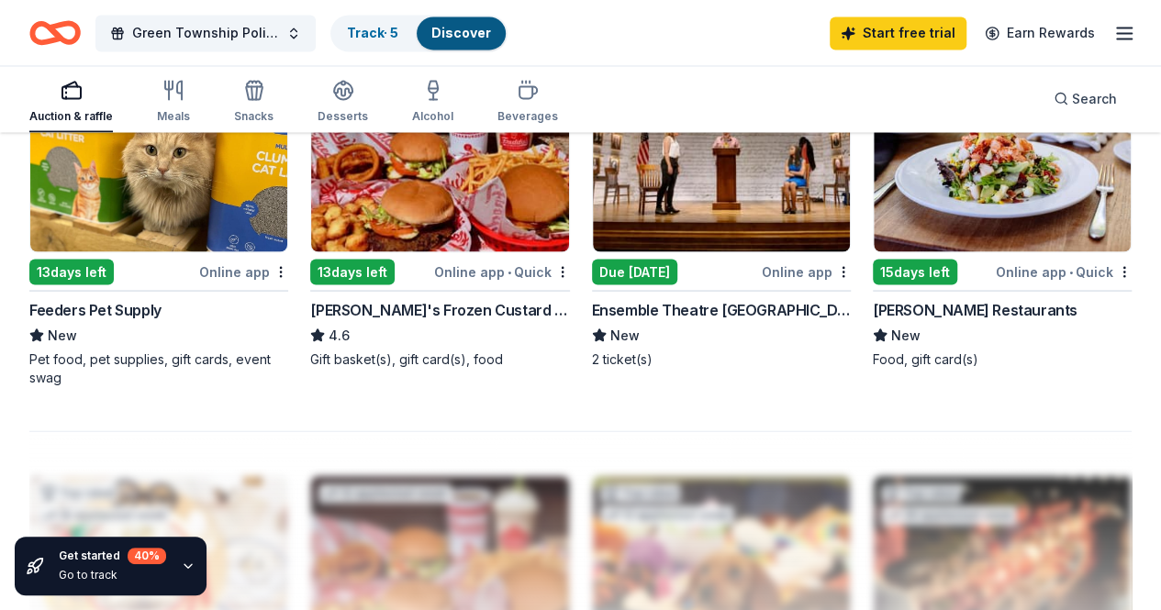
scroll to position [1650, 0]
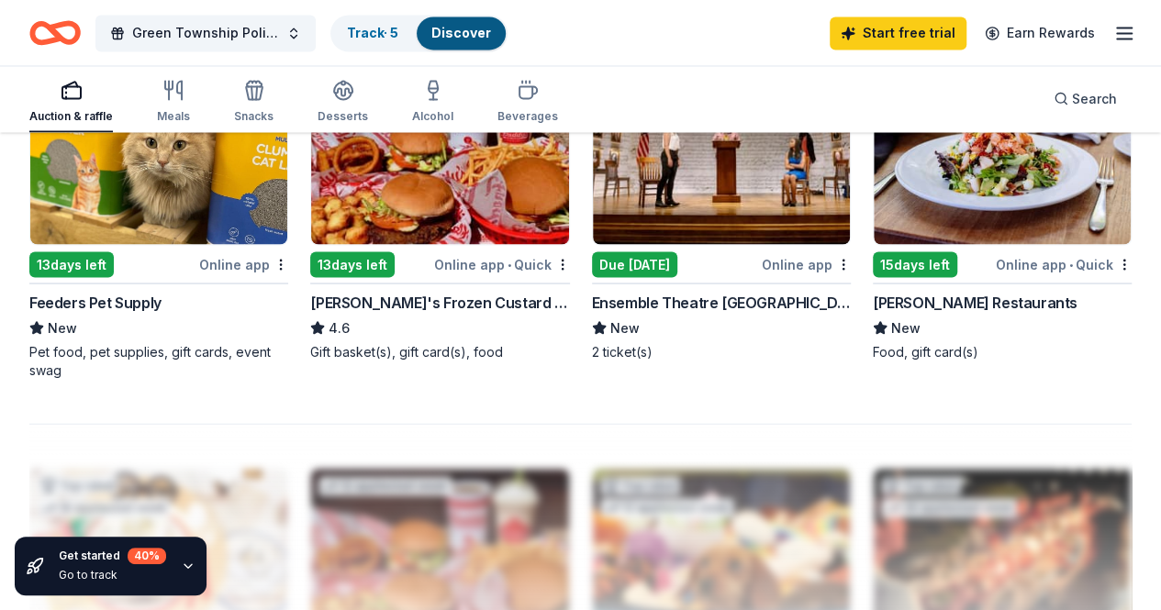
click at [966, 423] on div at bounding box center [580, 570] width 1102 height 294
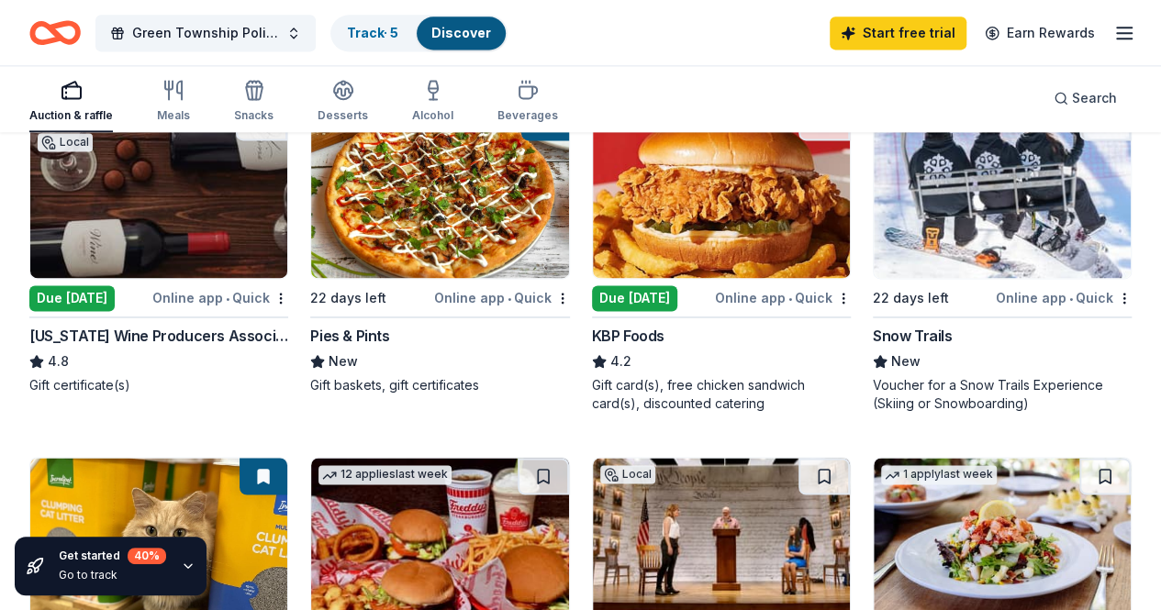
scroll to position [1170, 0]
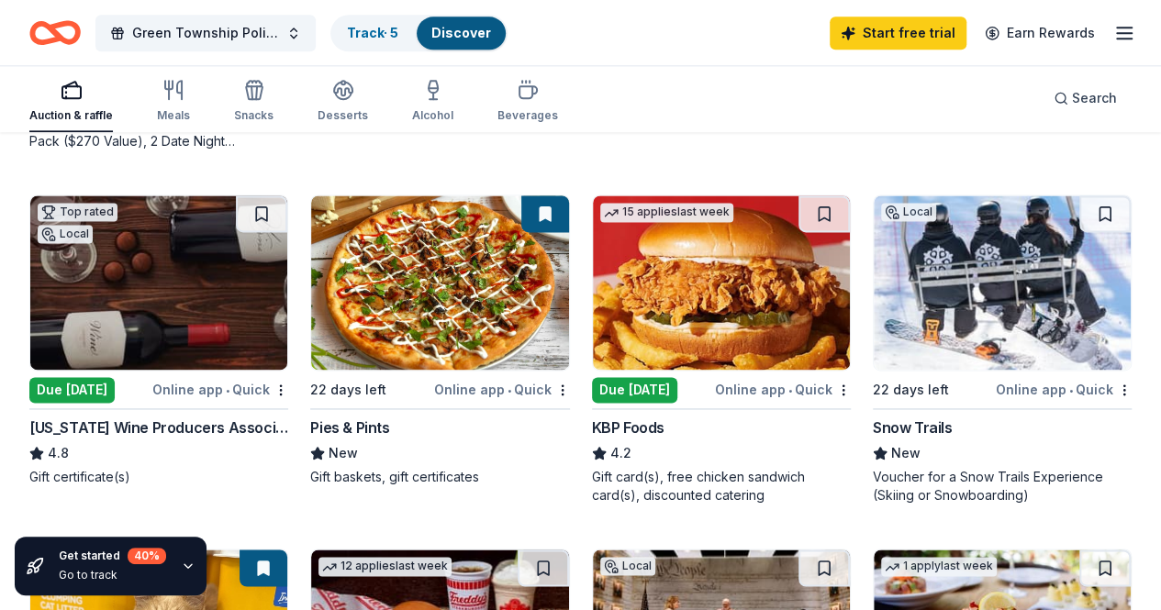
click at [874, 329] on img at bounding box center [1002, 283] width 257 height 174
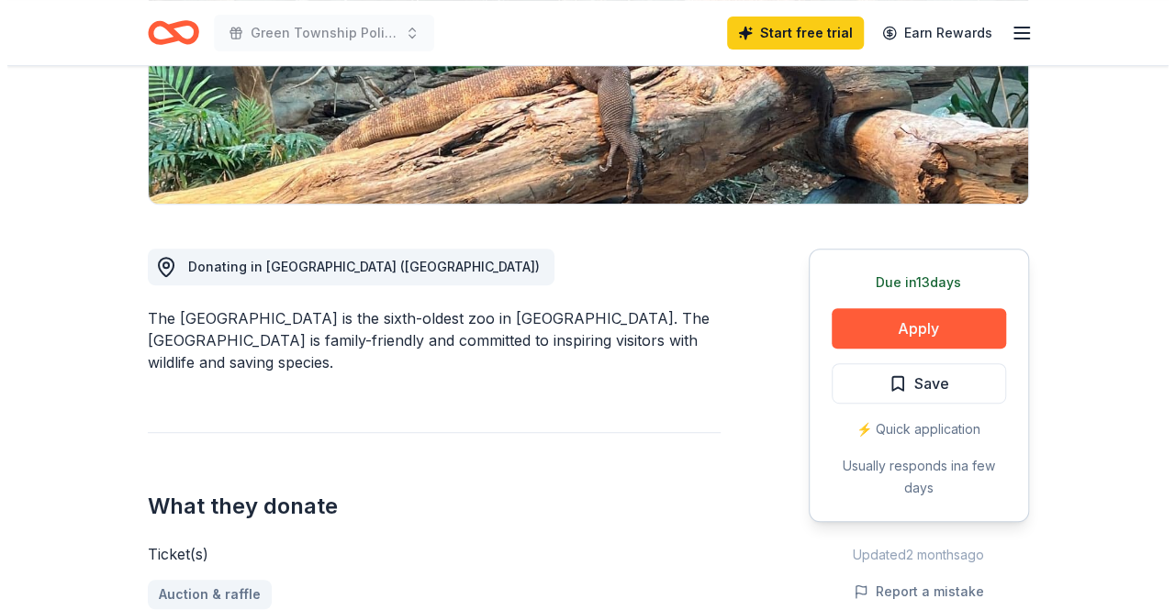
scroll to position [352, 0]
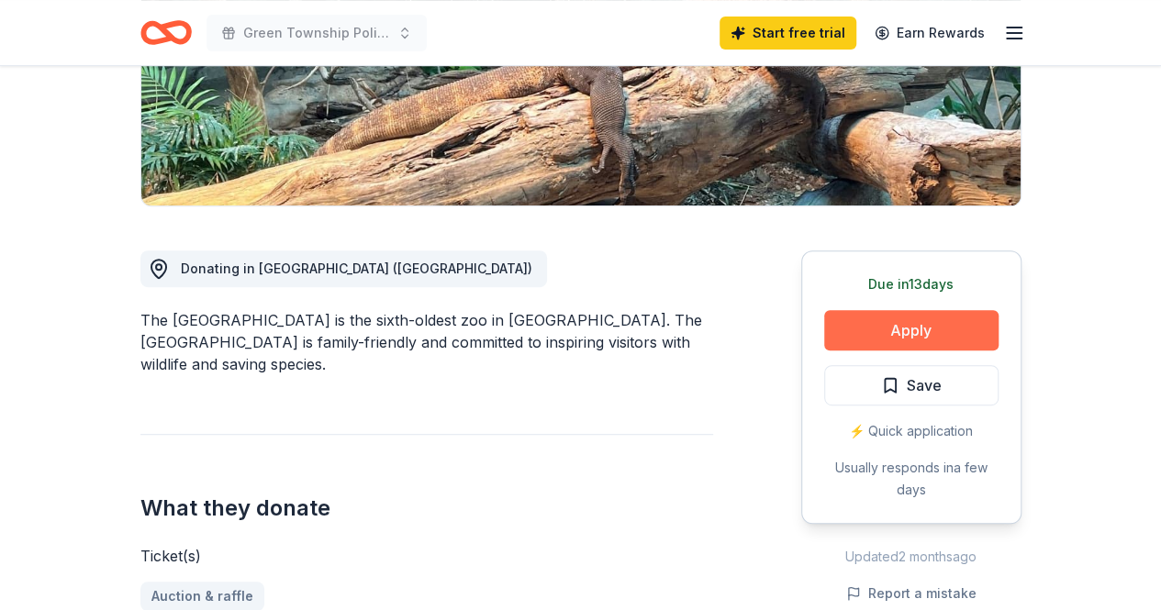
click at [957, 331] on button "Apply" at bounding box center [911, 330] width 174 height 40
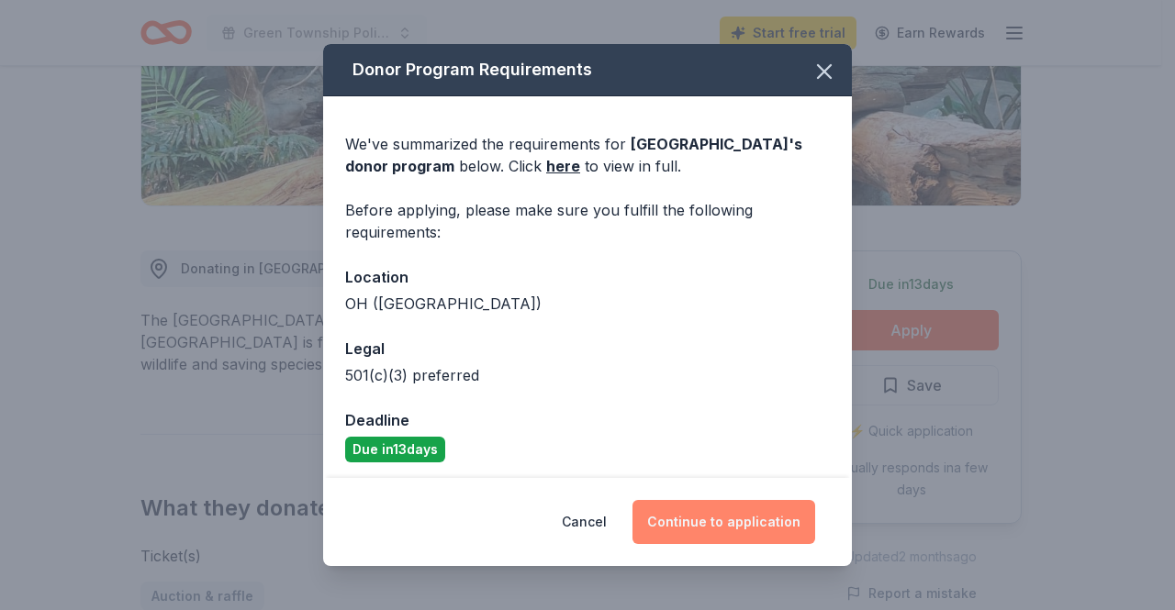
click at [748, 535] on button "Continue to application" at bounding box center [723, 522] width 183 height 44
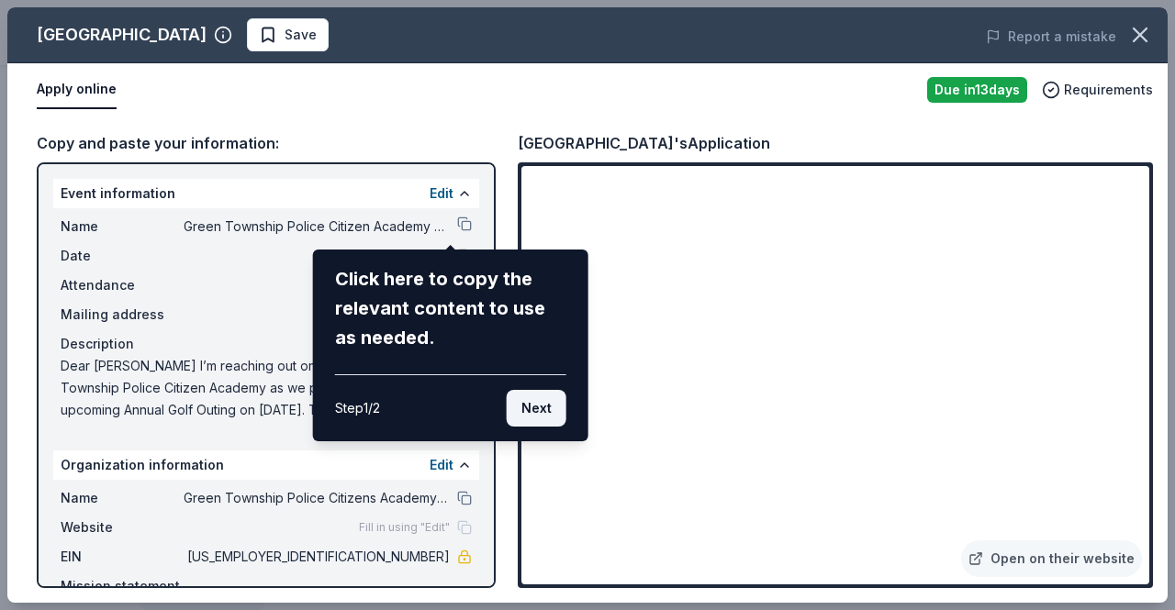
click at [534, 415] on button "Next" at bounding box center [537, 408] width 60 height 37
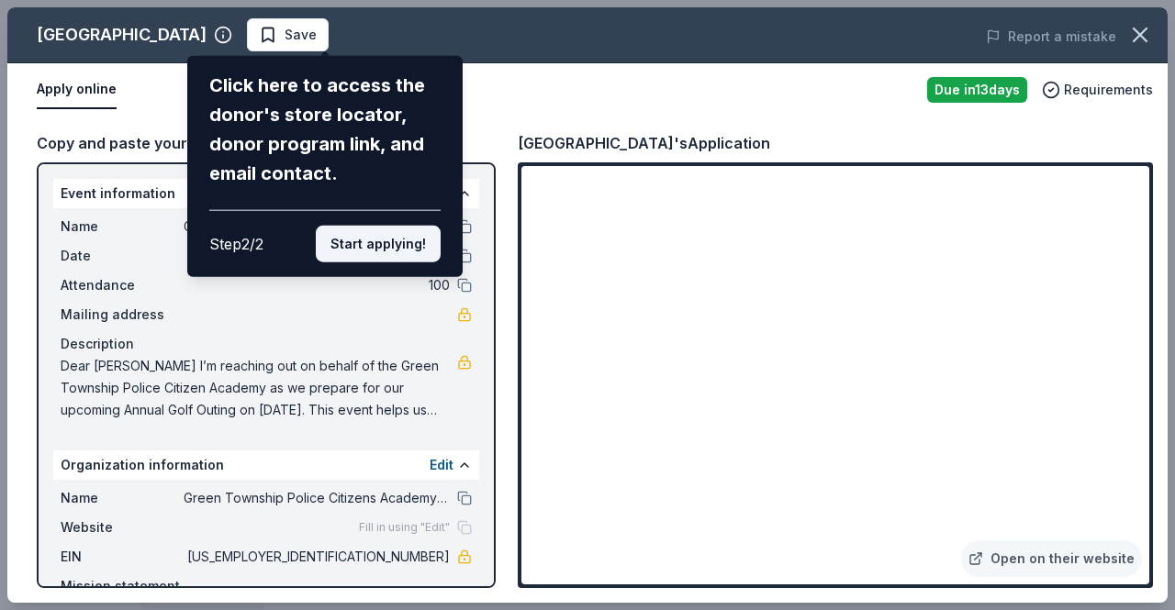
click at [403, 243] on button "Start applying!" at bounding box center [378, 244] width 125 height 37
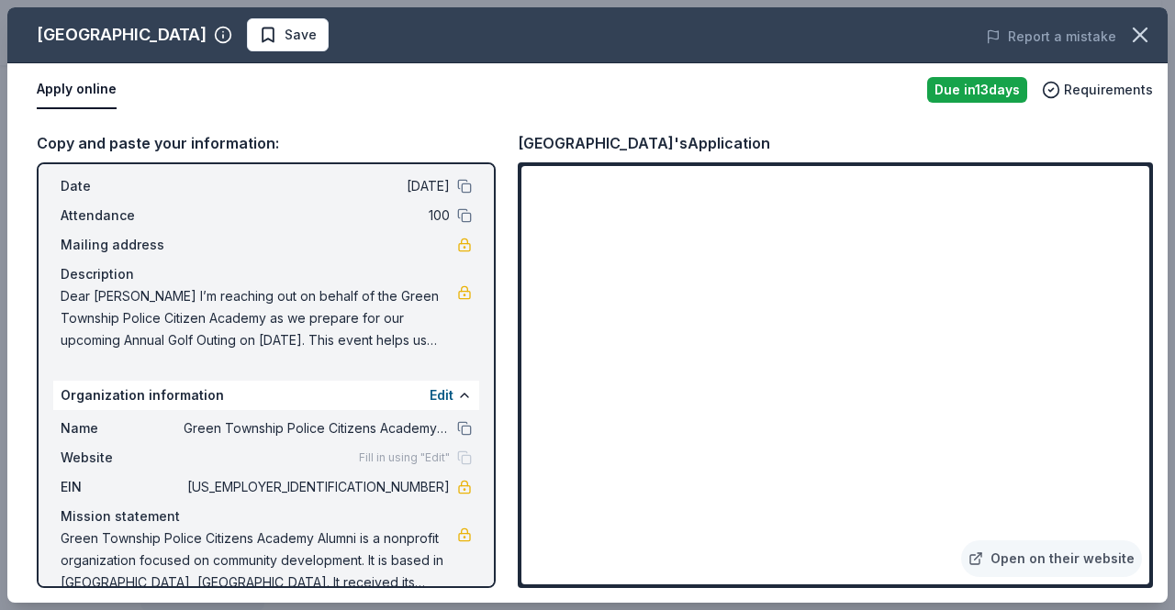
scroll to position [99, 0]
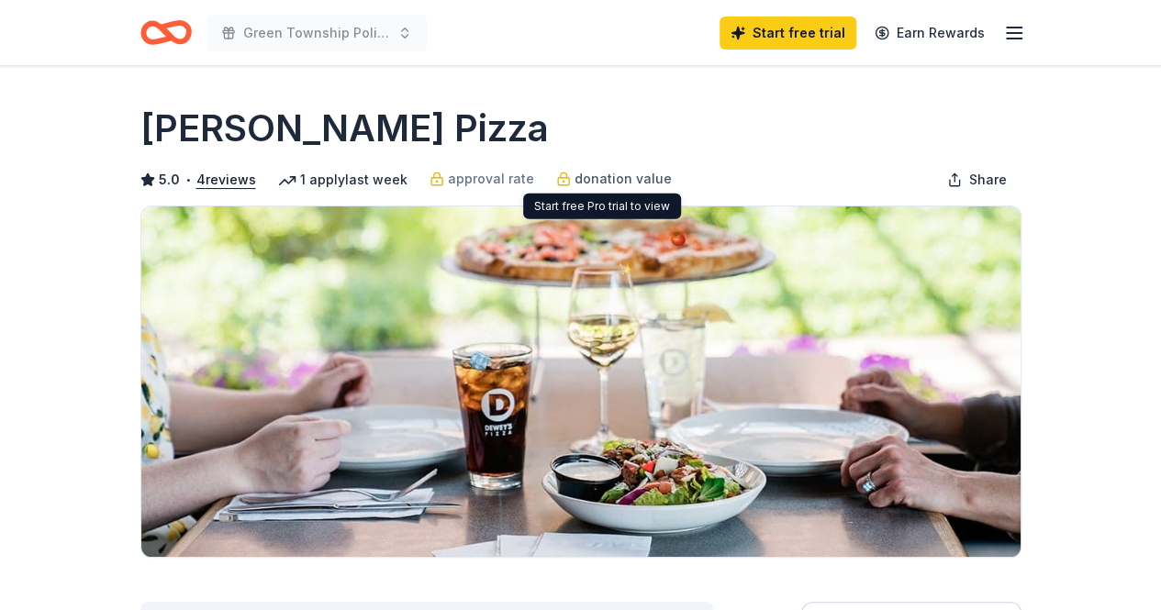
click at [623, 178] on span "donation value" at bounding box center [623, 179] width 97 height 22
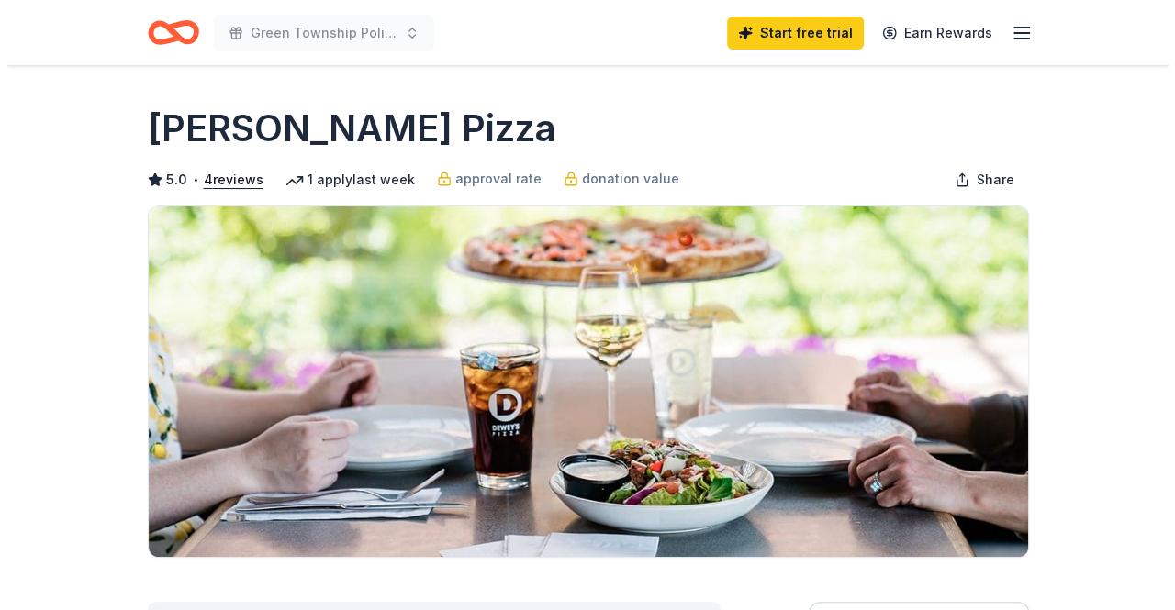
scroll to position [520, 0]
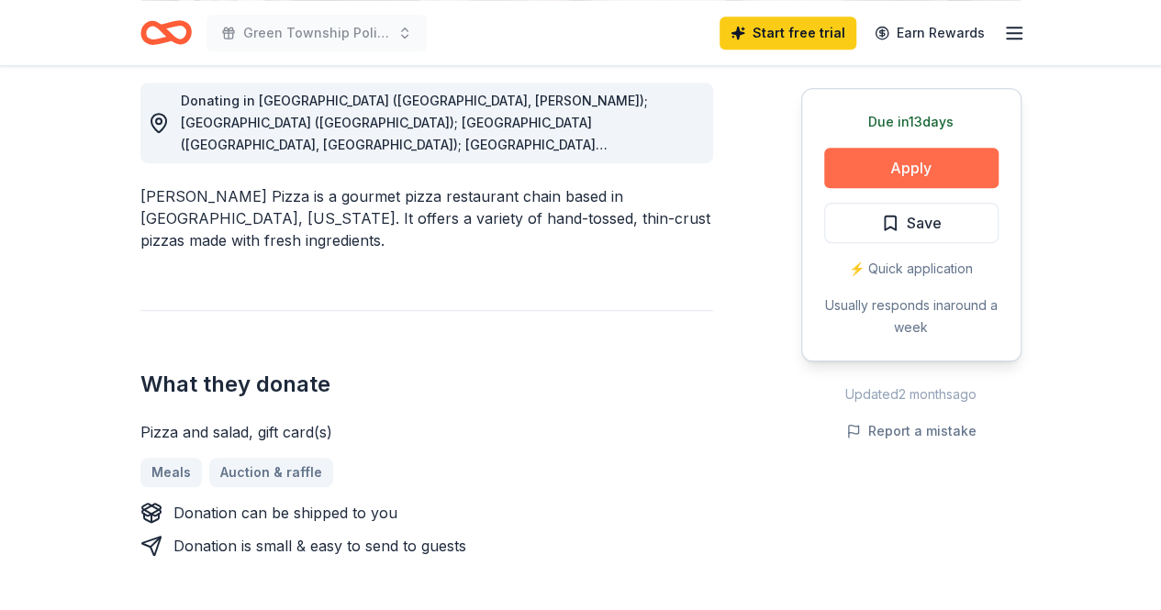
click at [889, 173] on button "Apply" at bounding box center [911, 168] width 174 height 40
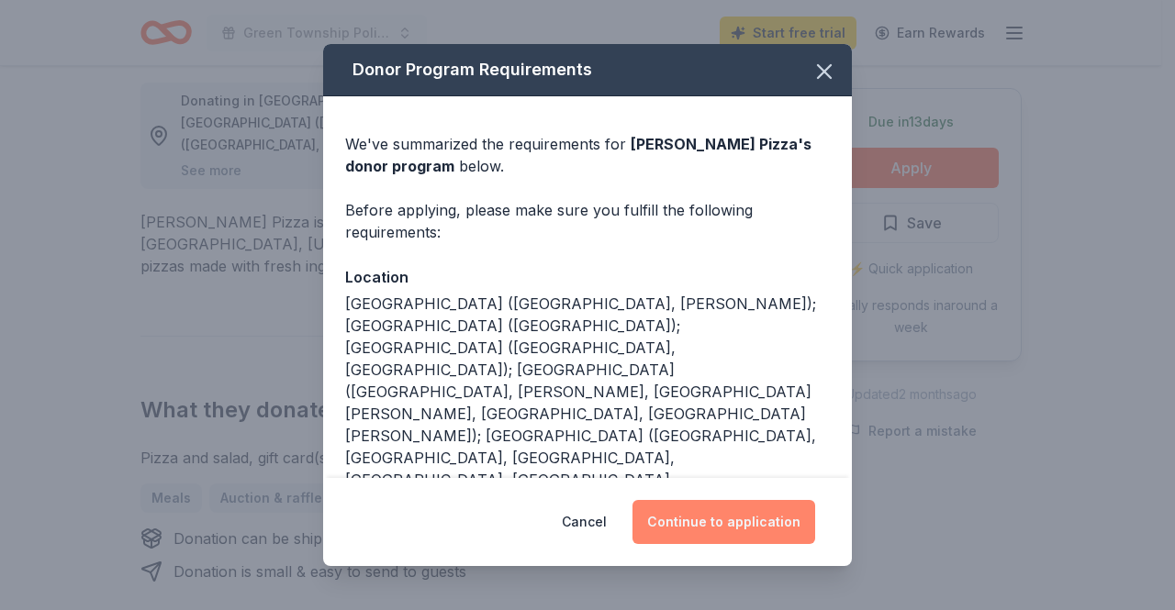
click at [696, 532] on button "Continue to application" at bounding box center [723, 522] width 183 height 44
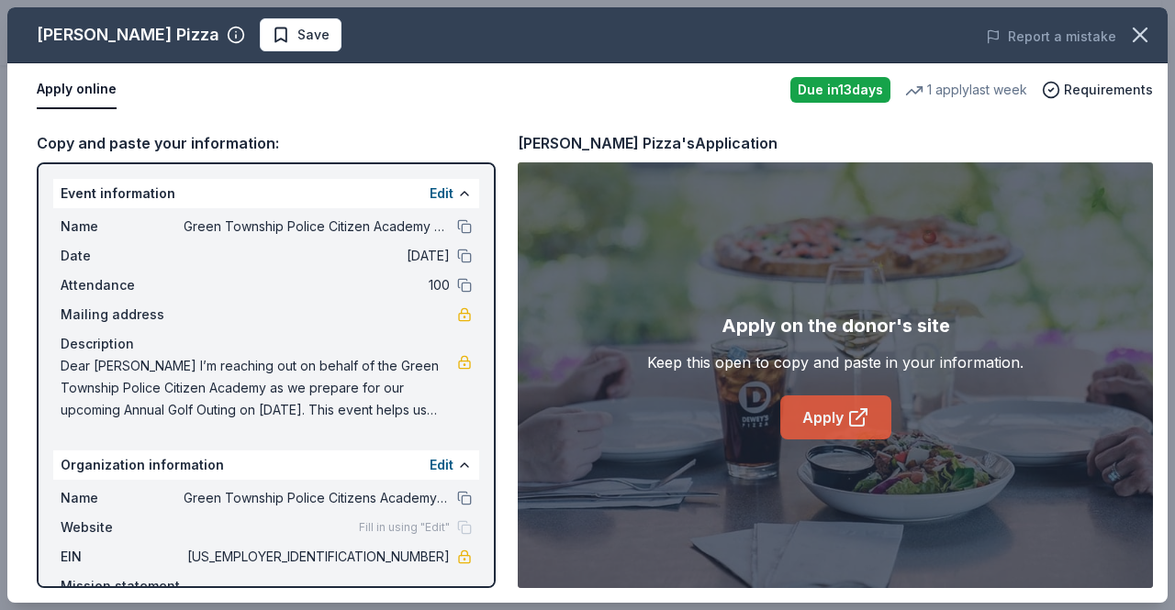
click at [853, 429] on icon at bounding box center [858, 418] width 22 height 22
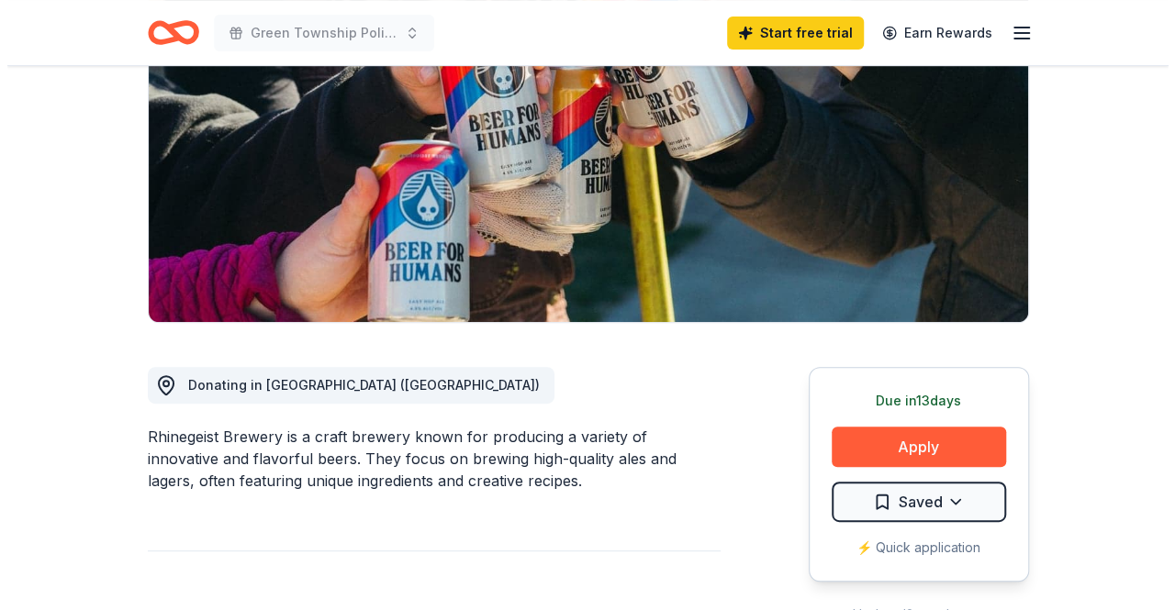
scroll to position [237, 0]
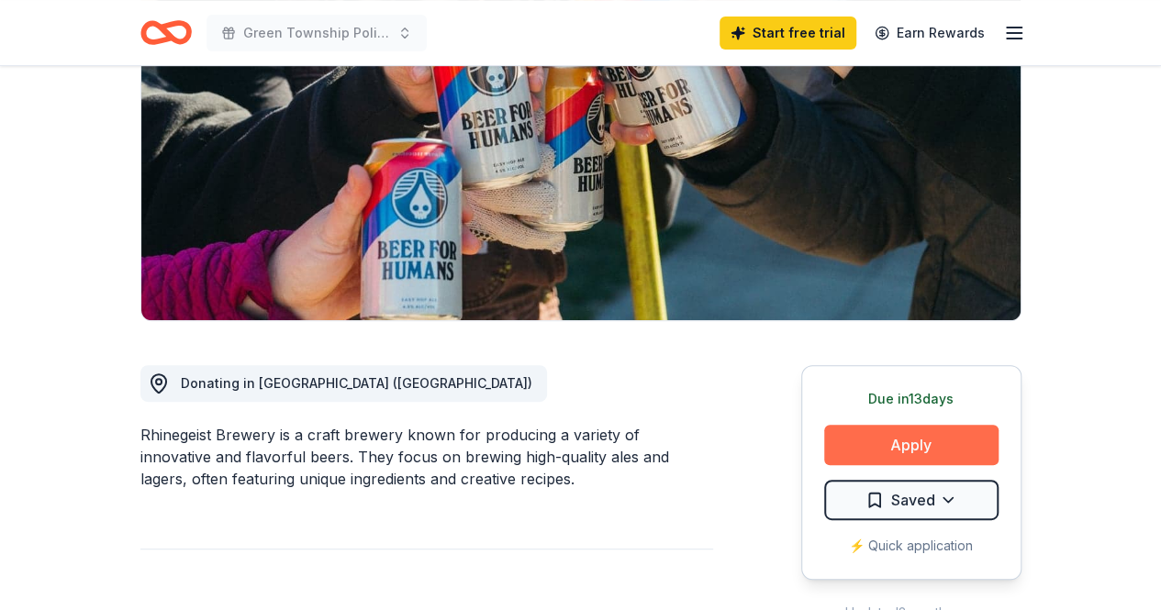
click at [929, 443] on button "Apply" at bounding box center [911, 445] width 174 height 40
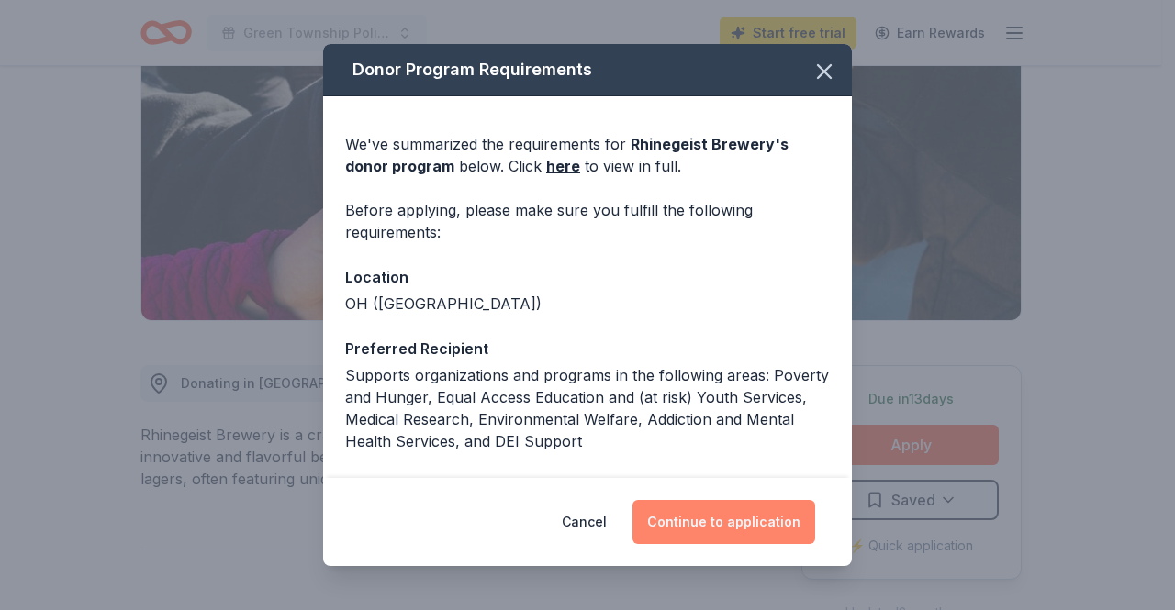
click at [747, 530] on button "Continue to application" at bounding box center [723, 522] width 183 height 44
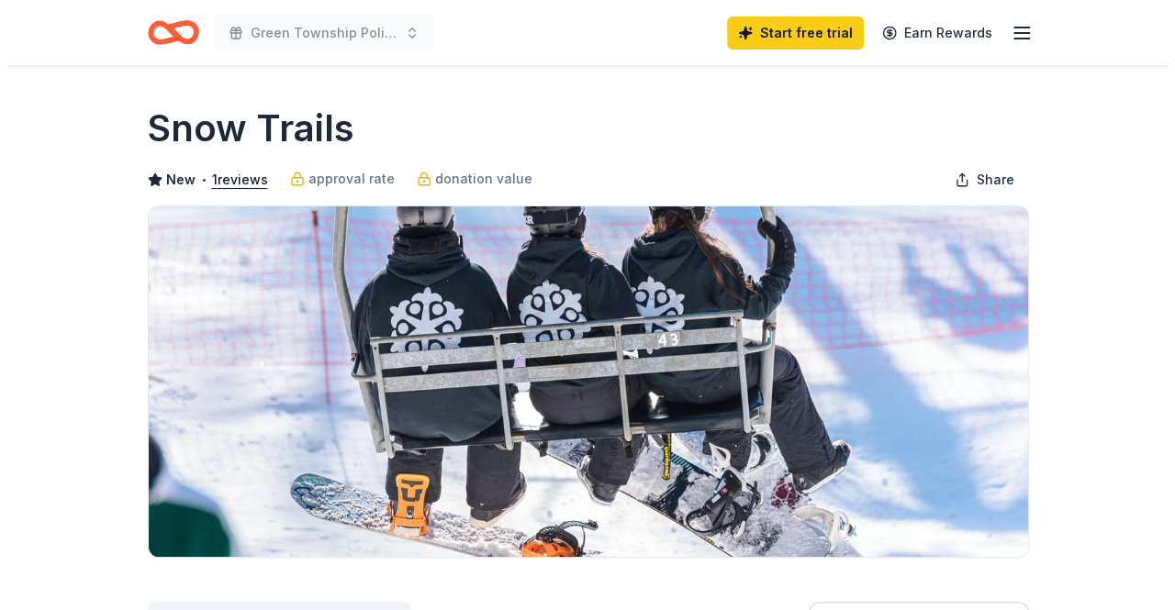
scroll to position [520, 0]
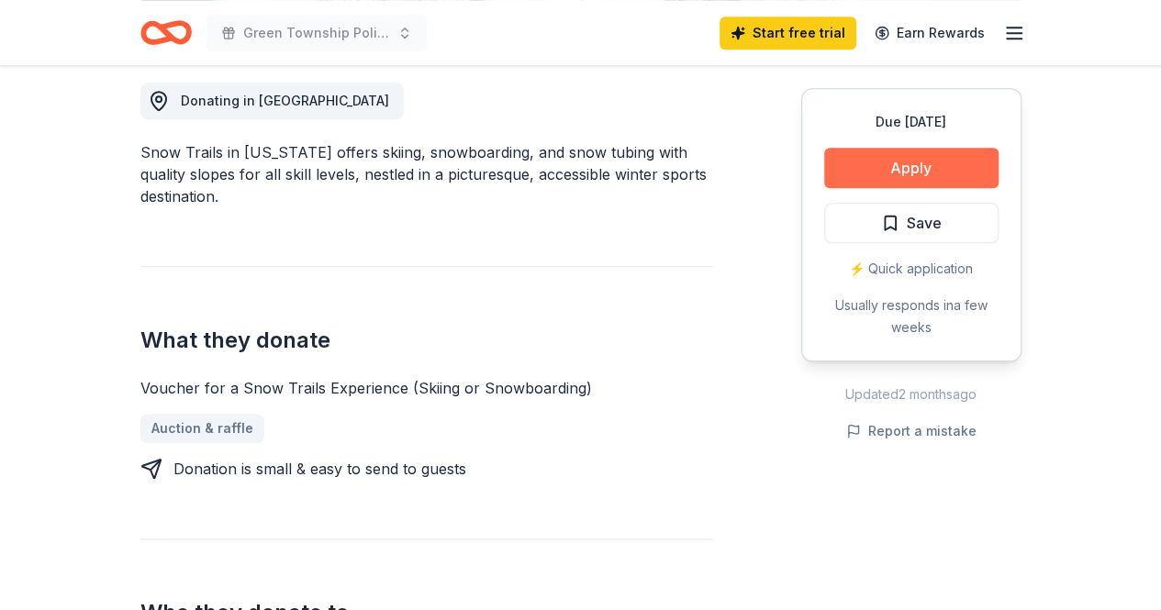
click at [889, 170] on button "Apply" at bounding box center [911, 168] width 174 height 40
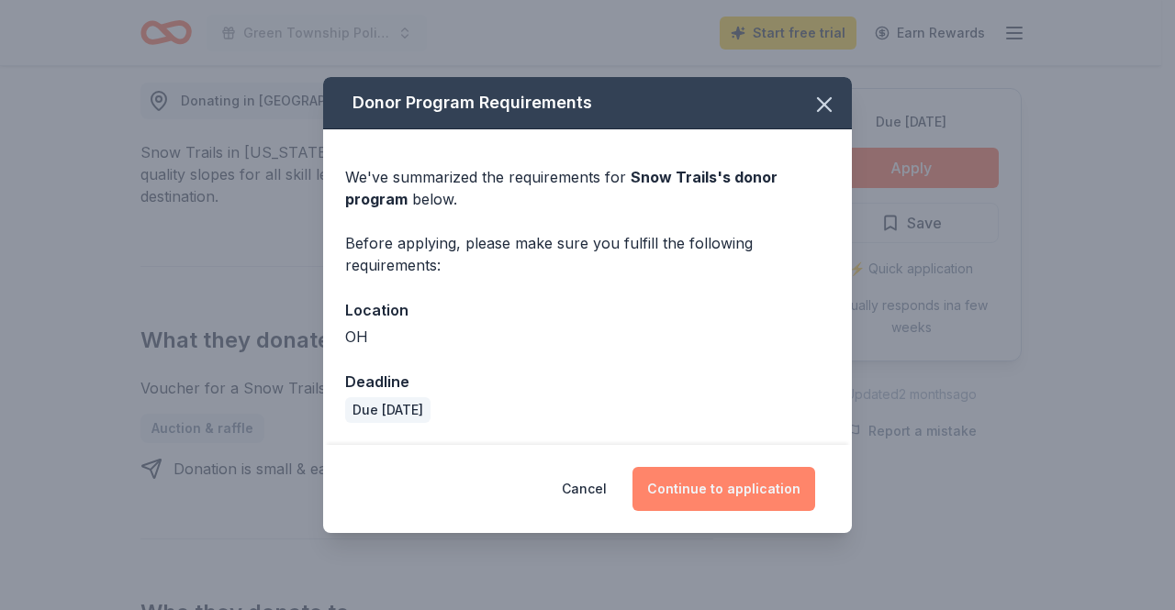
click at [762, 506] on button "Continue to application" at bounding box center [723, 489] width 183 height 44
